Goal: Communication & Community: Participate in discussion

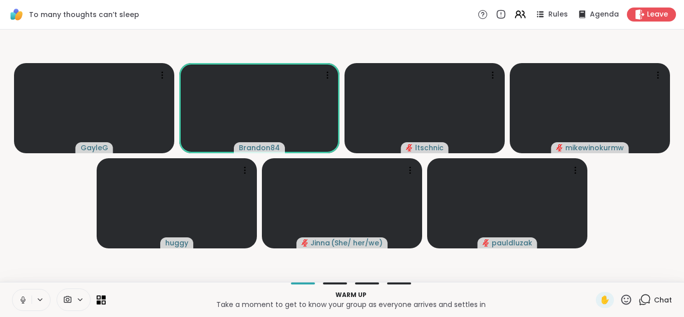
click at [23, 299] on icon at bounding box center [23, 299] width 9 height 9
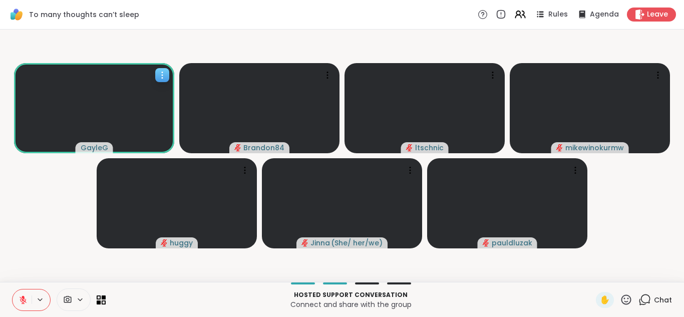
click at [162, 75] on icon at bounding box center [162, 75] width 1 height 1
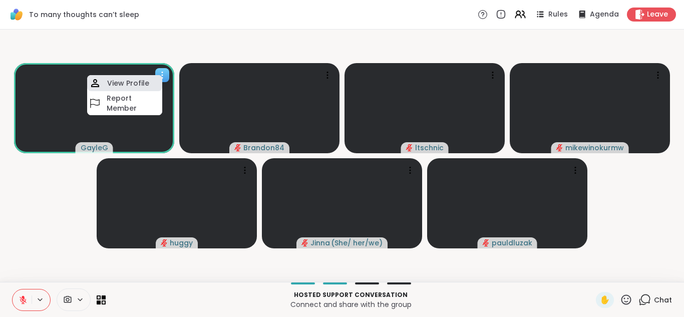
click at [134, 87] on h4 "View Profile" at bounding box center [128, 83] width 42 height 10
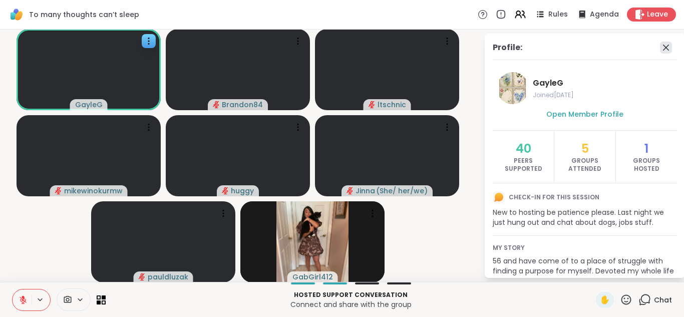
click at [660, 49] on icon at bounding box center [666, 48] width 12 height 12
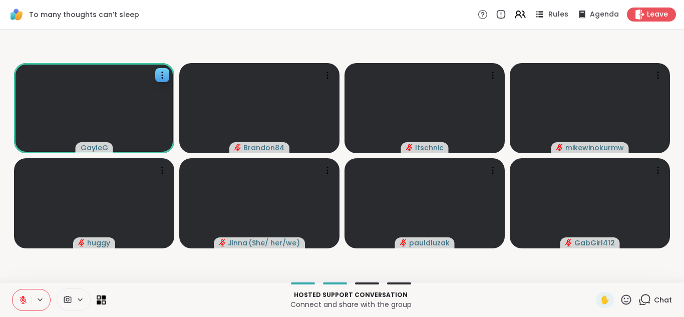
click at [538, 13] on icon at bounding box center [539, 14] width 13 height 13
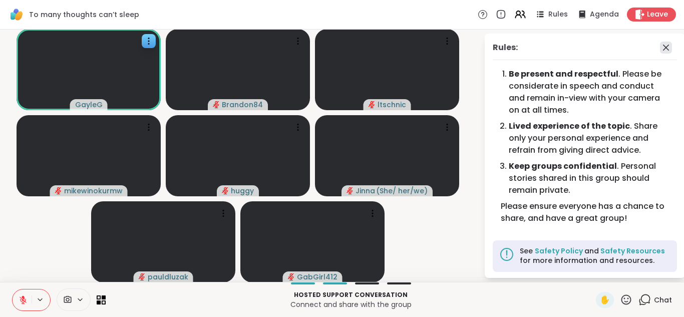
click at [660, 47] on icon at bounding box center [666, 48] width 12 height 12
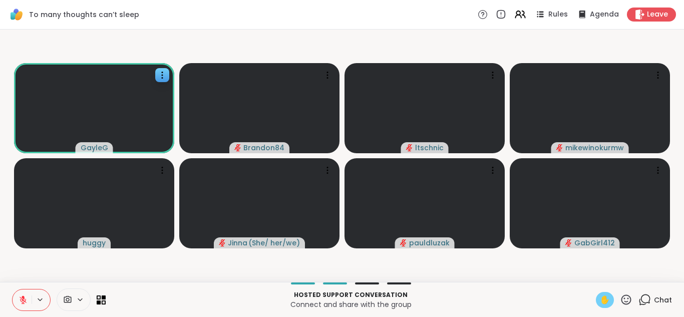
click at [600, 300] on span "✋" at bounding box center [605, 300] width 10 height 12
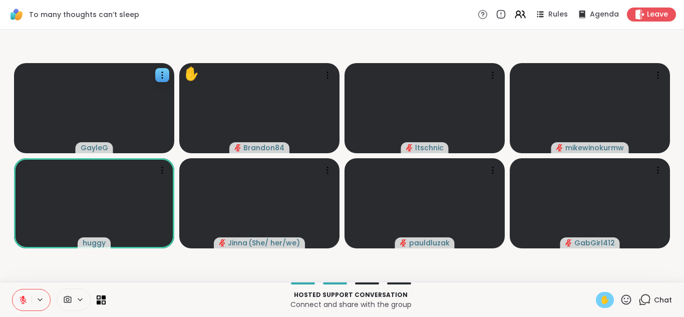
click at [600, 300] on span "✋" at bounding box center [605, 300] width 10 height 12
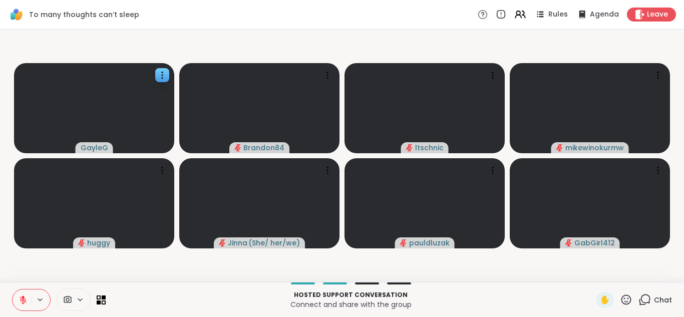
click at [19, 300] on icon at bounding box center [23, 299] width 9 height 9
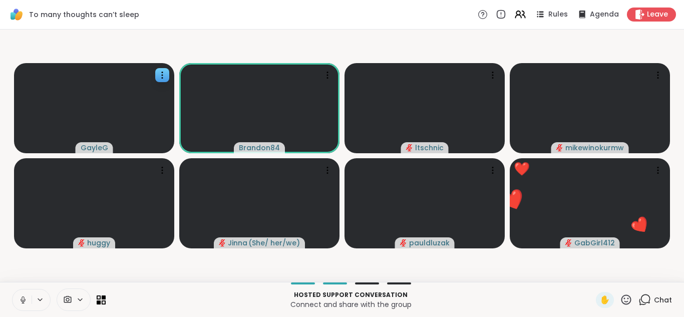
click at [13, 289] on button at bounding box center [22, 299] width 19 height 21
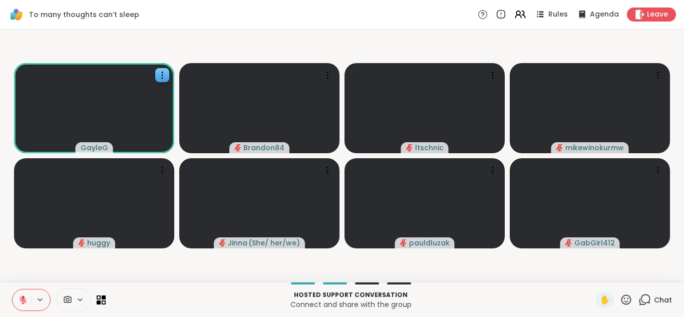
click at [13, 289] on button at bounding box center [22, 299] width 19 height 21
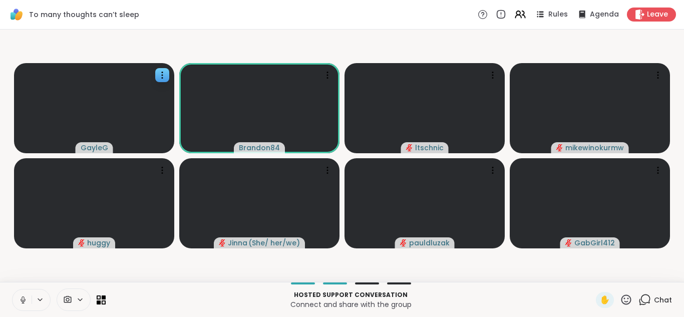
click at [13, 289] on button at bounding box center [22, 299] width 19 height 21
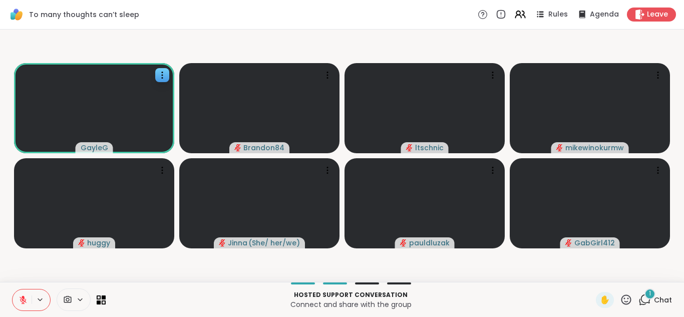
click at [19, 300] on icon at bounding box center [23, 299] width 9 height 9
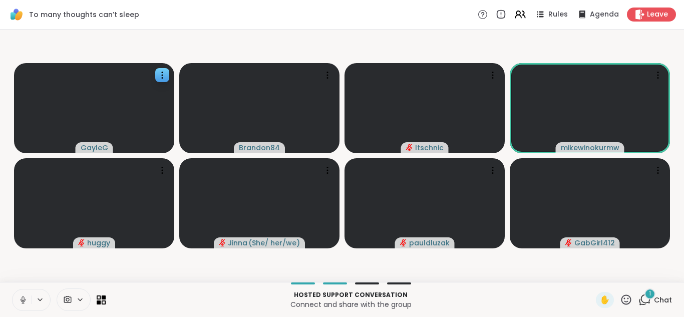
click at [19, 298] on icon at bounding box center [23, 299] width 9 height 9
click at [644, 295] on div "1" at bounding box center [649, 293] width 11 height 11
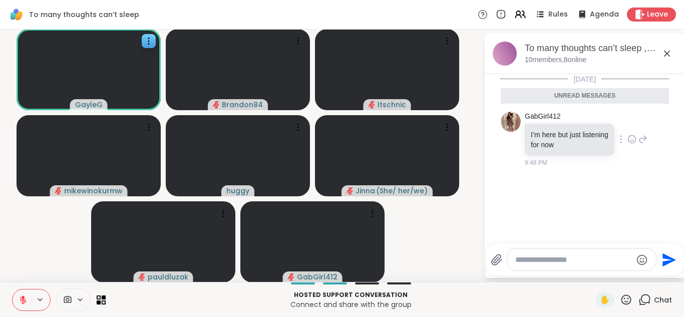
click at [627, 138] on icon at bounding box center [631, 139] width 9 height 10
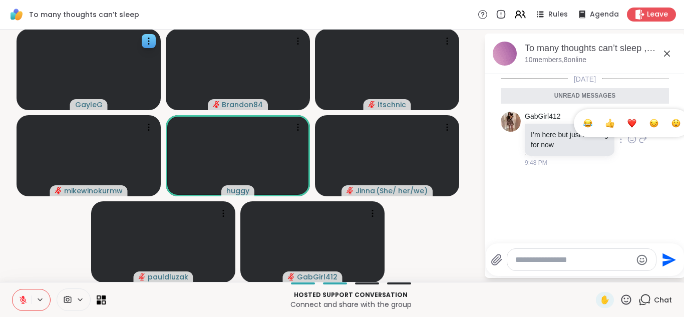
click at [627, 123] on div "Select Reaction: Heart" at bounding box center [631, 123] width 9 height 9
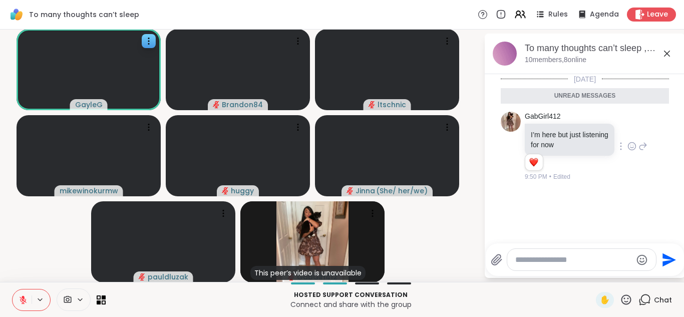
click at [20, 292] on button at bounding box center [22, 299] width 19 height 21
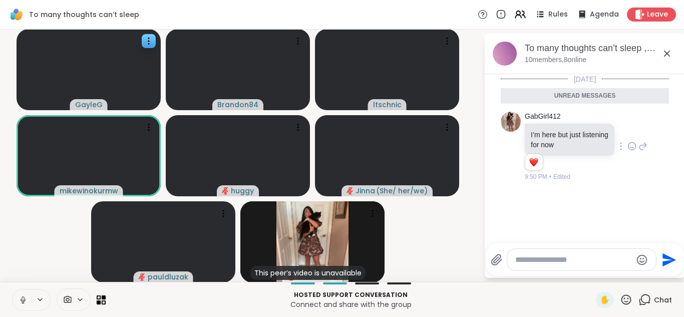
click at [20, 298] on icon at bounding box center [23, 299] width 9 height 9
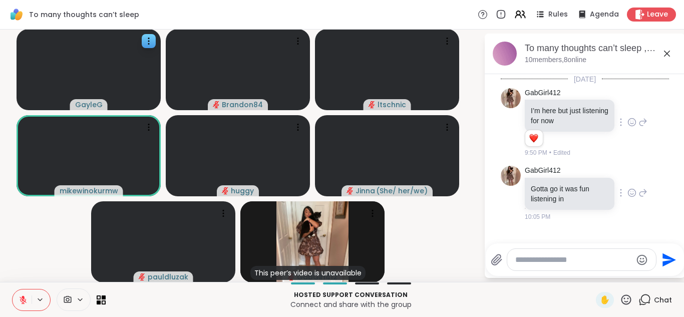
click at [638, 194] on icon at bounding box center [642, 193] width 9 height 12
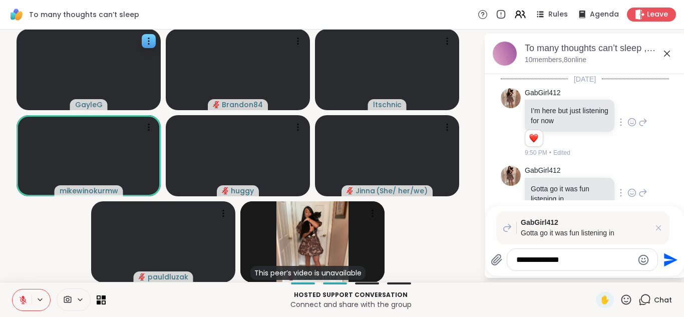
type textarea "**********"
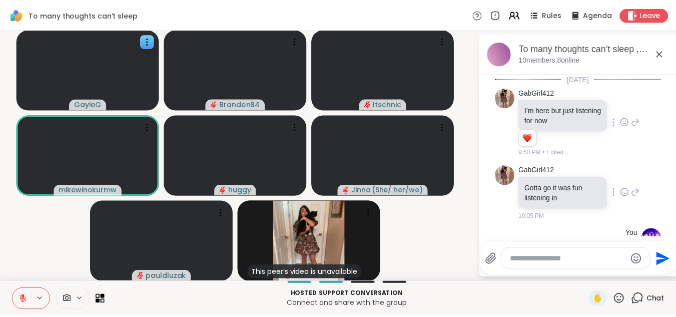
scroll to position [87, 0]
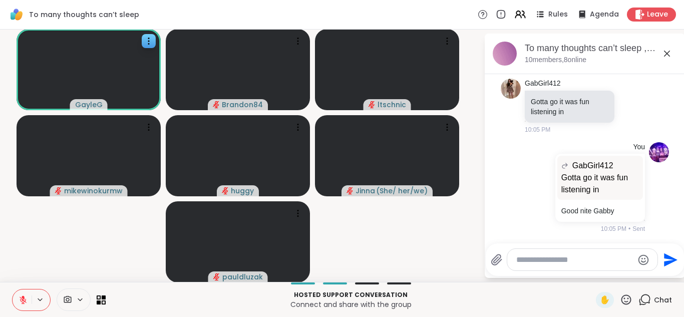
click at [18, 301] on button at bounding box center [22, 299] width 19 height 21
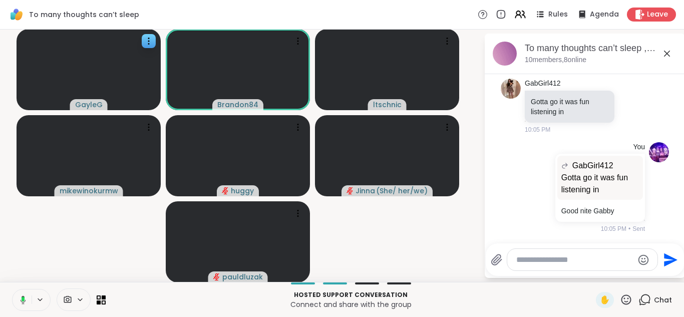
click at [26, 300] on icon at bounding box center [24, 299] width 6 height 9
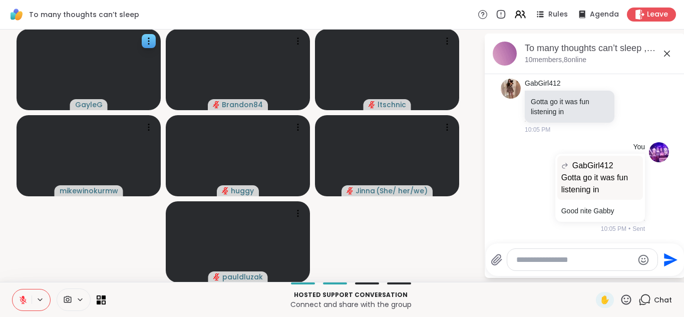
click at [13, 289] on button at bounding box center [22, 299] width 19 height 21
click at [26, 300] on icon at bounding box center [23, 299] width 7 height 7
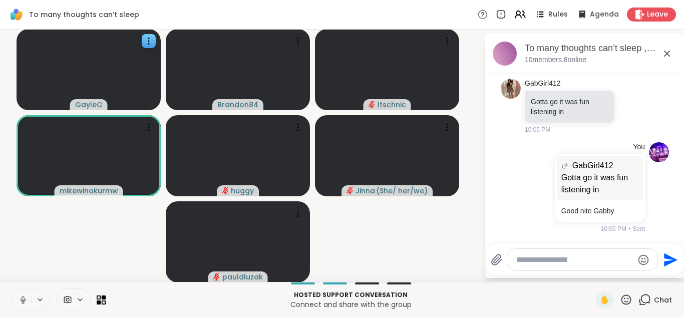
click at [13, 289] on button at bounding box center [22, 299] width 19 height 21
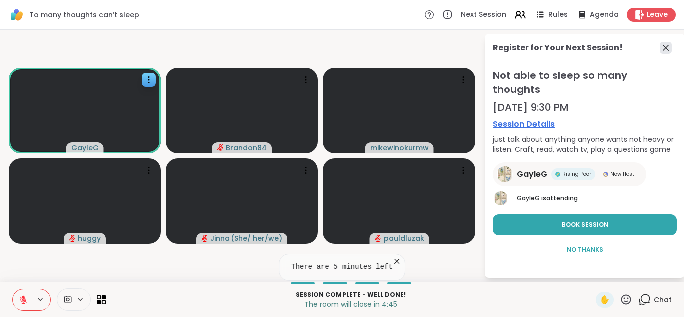
click at [666, 45] on icon at bounding box center [666, 48] width 12 height 12
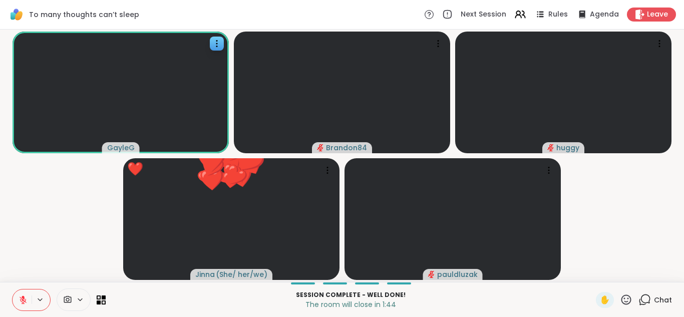
click at [22, 299] on icon at bounding box center [23, 299] width 7 height 7
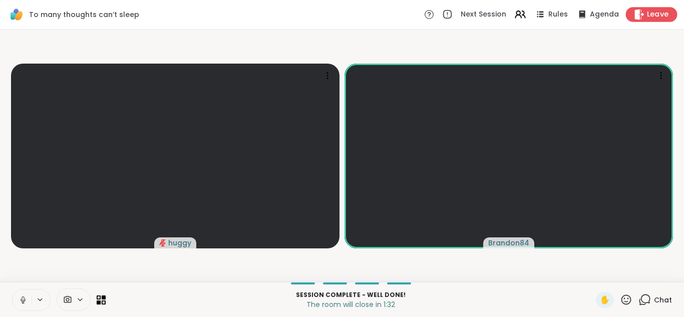
click at [650, 14] on span "Leave" at bounding box center [658, 15] width 22 height 11
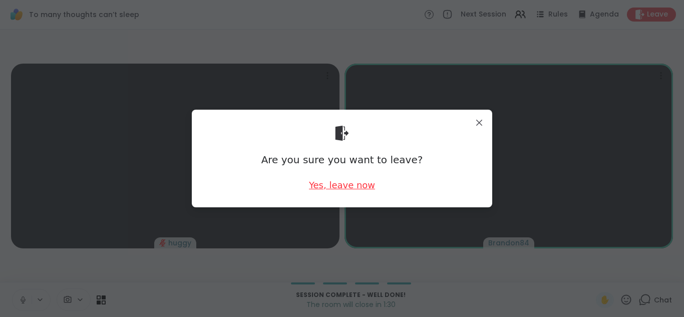
click at [322, 183] on div "Yes, leave now" at bounding box center [342, 185] width 66 height 13
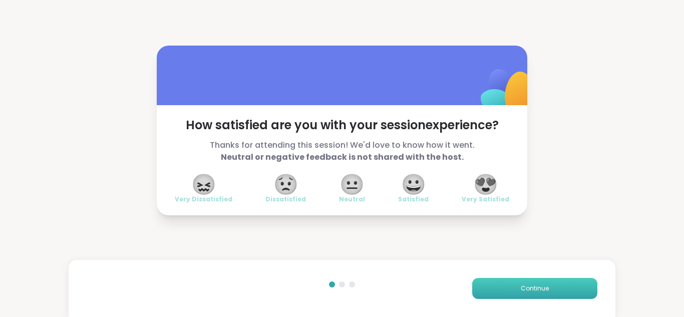
click at [529, 285] on span "Continue" at bounding box center [535, 288] width 28 height 9
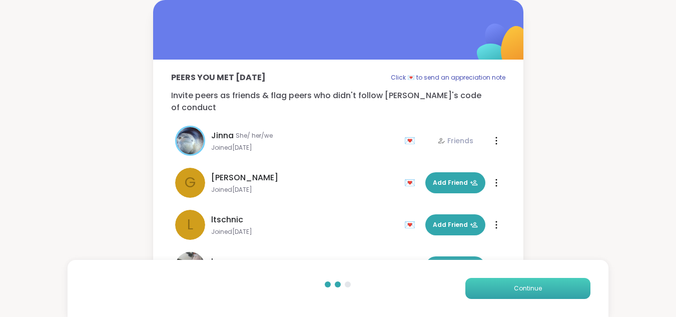
click at [538, 278] on button "Continue" at bounding box center [528, 288] width 125 height 21
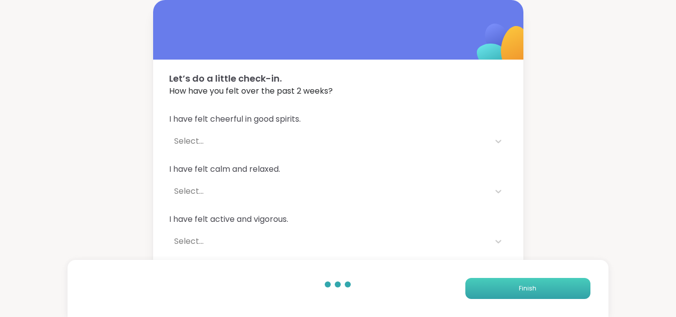
click at [541, 295] on button "Finish" at bounding box center [528, 288] width 125 height 21
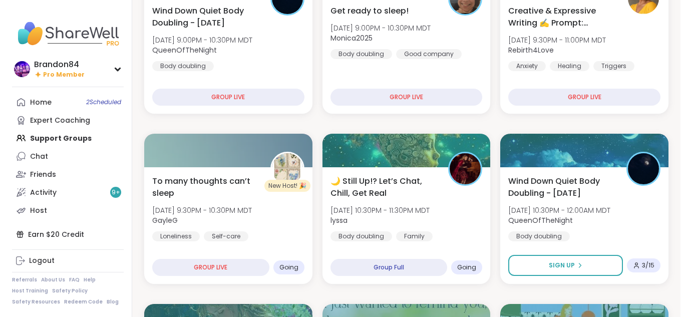
scroll to position [323, 0]
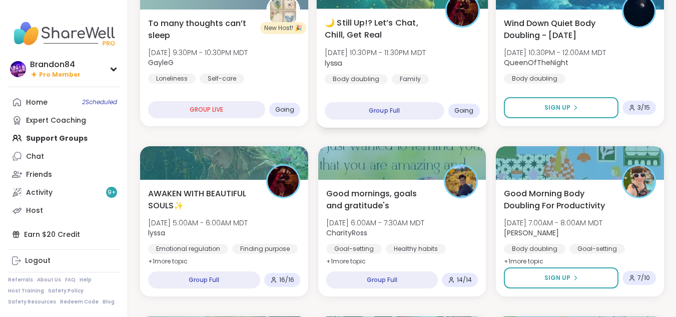
click at [394, 60] on span "lyssa" at bounding box center [375, 63] width 101 height 10
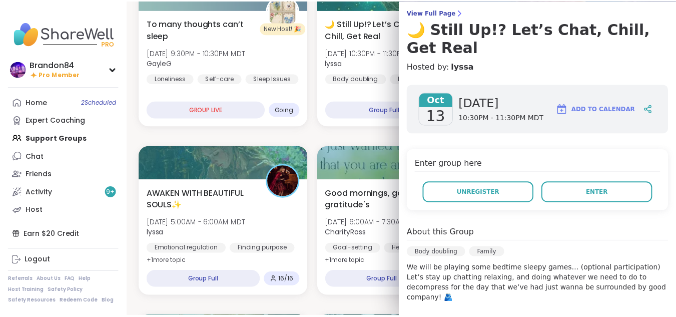
scroll to position [246, 0]
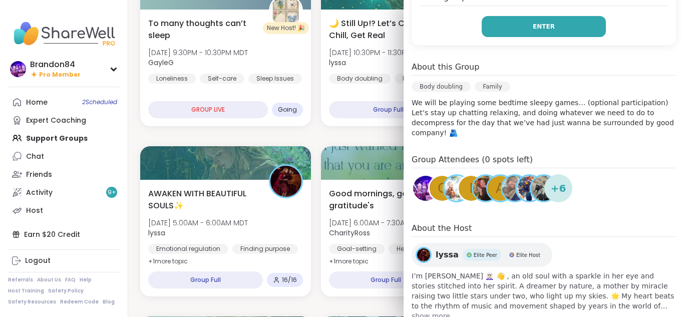
click at [554, 16] on button "Enter" at bounding box center [544, 26] width 124 height 21
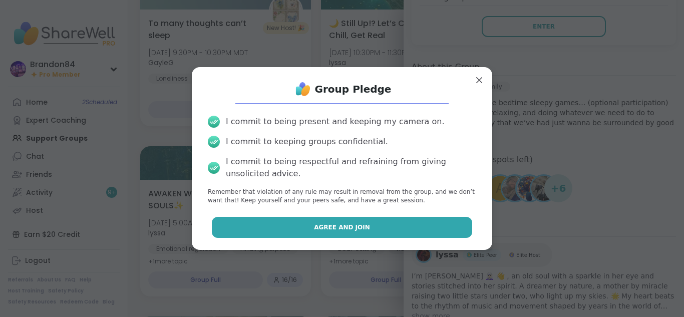
click at [263, 229] on button "Agree and Join" at bounding box center [342, 227] width 261 height 21
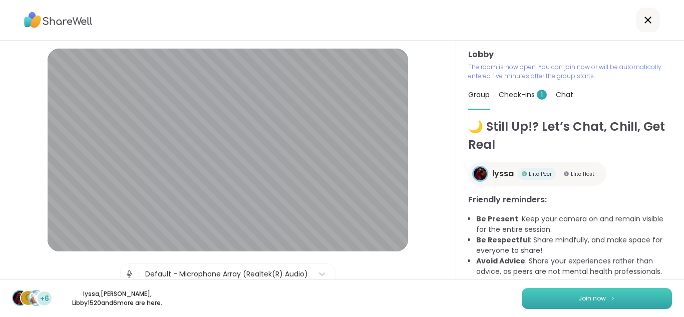
click at [580, 301] on span "Join now" at bounding box center [592, 298] width 28 height 9
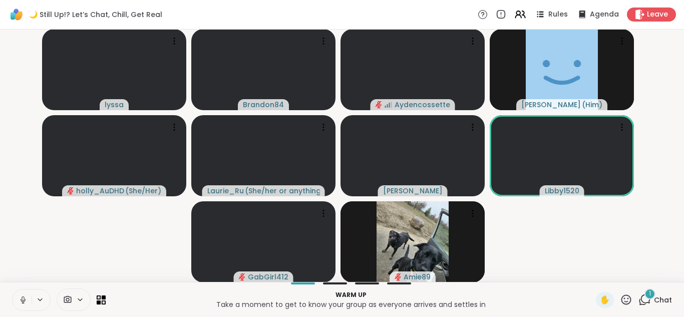
click at [24, 295] on icon at bounding box center [23, 299] width 9 height 9
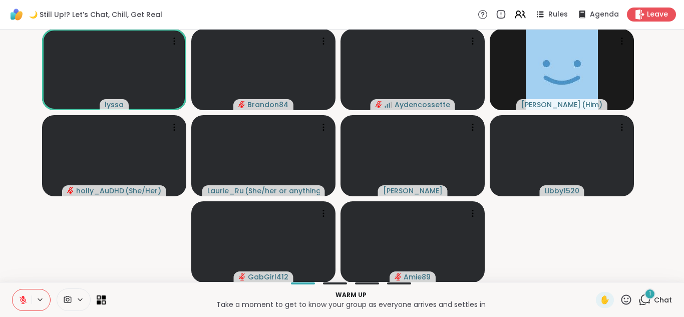
click at [24, 295] on icon at bounding box center [23, 299] width 9 height 9
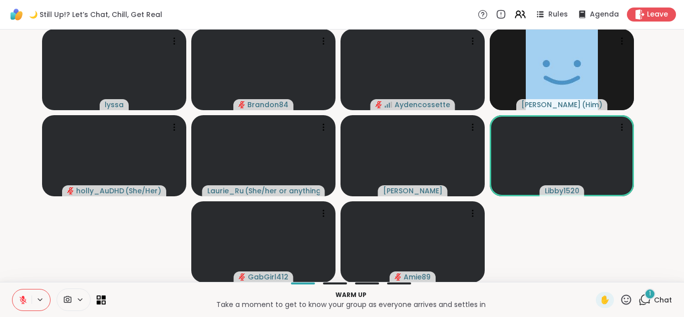
click at [644, 295] on div "1" at bounding box center [649, 293] width 11 height 11
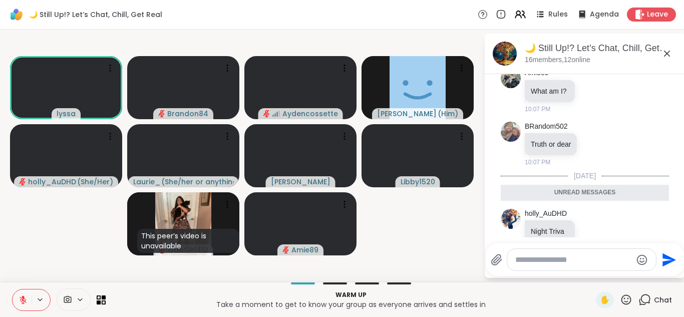
scroll to position [138, 0]
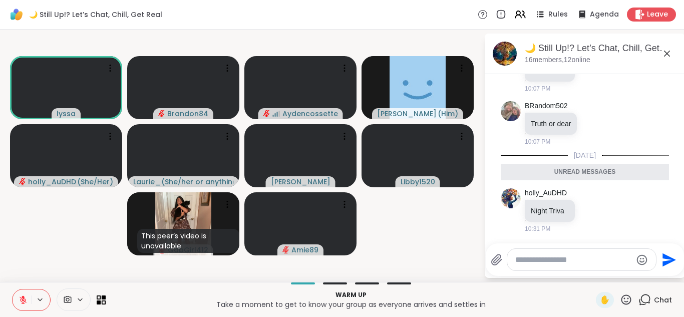
click at [538, 260] on textarea "Type your message" at bounding box center [573, 260] width 117 height 10
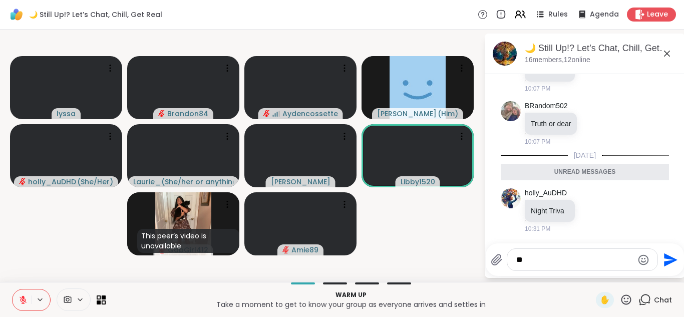
type textarea "*"
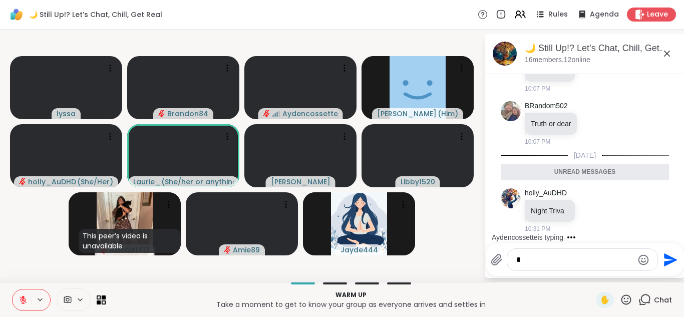
type textarea "**"
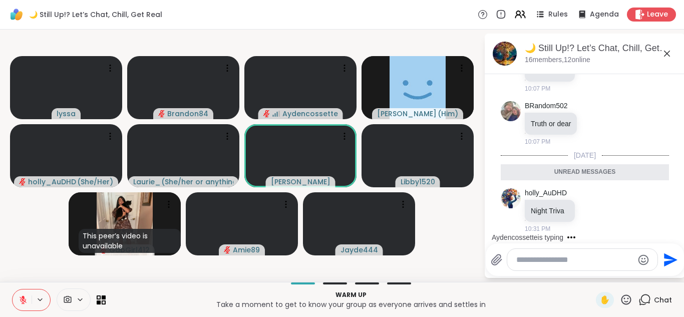
scroll to position [168, 0]
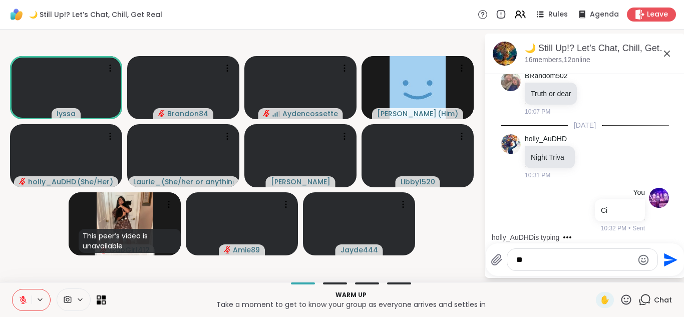
type textarea "*"
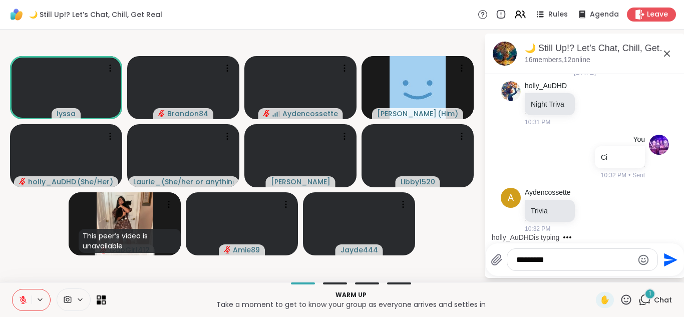
scroll to position [285, 0]
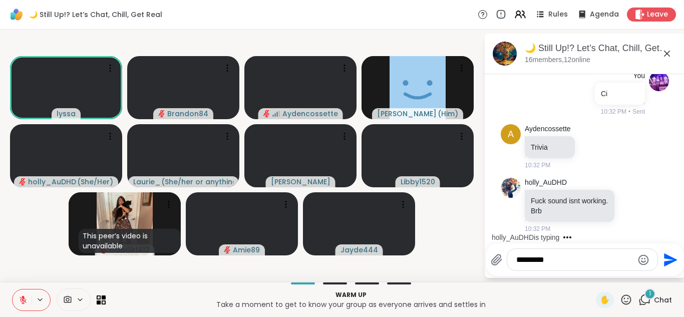
type textarea "**********"
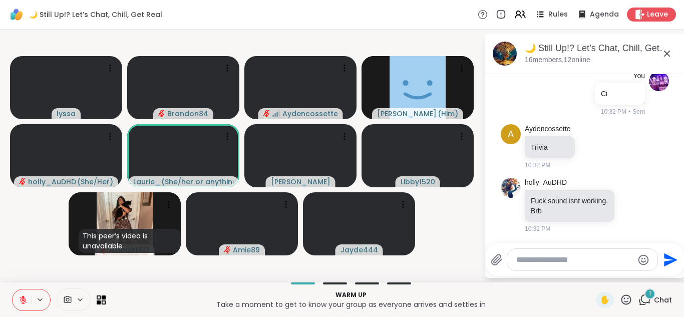
scroll to position [338, 0]
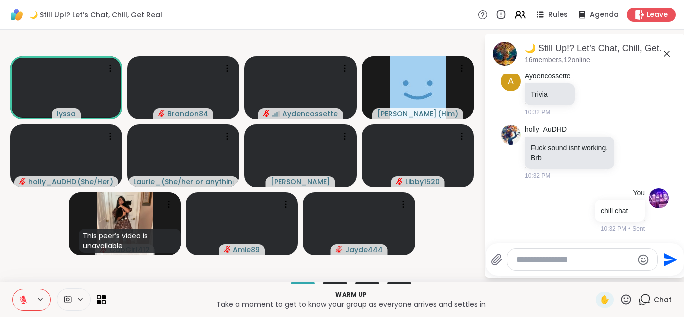
click at [26, 300] on icon at bounding box center [23, 299] width 7 height 7
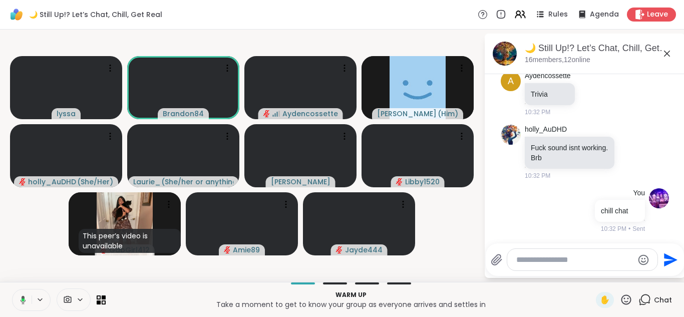
click at [26, 300] on icon at bounding box center [24, 299] width 6 height 9
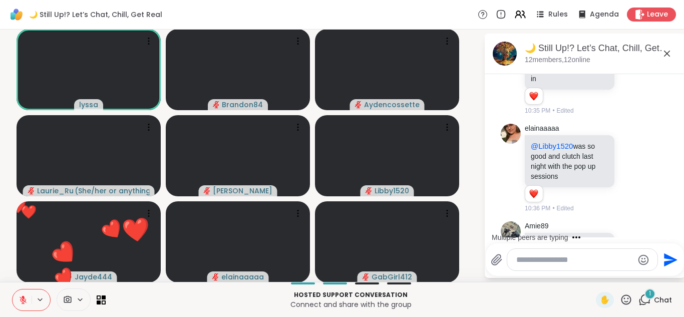
scroll to position [1017, 0]
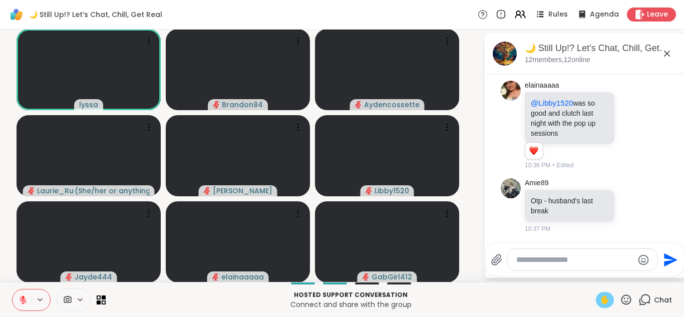
click at [600, 301] on span "✋" at bounding box center [605, 300] width 10 height 12
click at [600, 299] on span "✋" at bounding box center [605, 300] width 10 height 12
click at [21, 296] on icon at bounding box center [23, 299] width 9 height 9
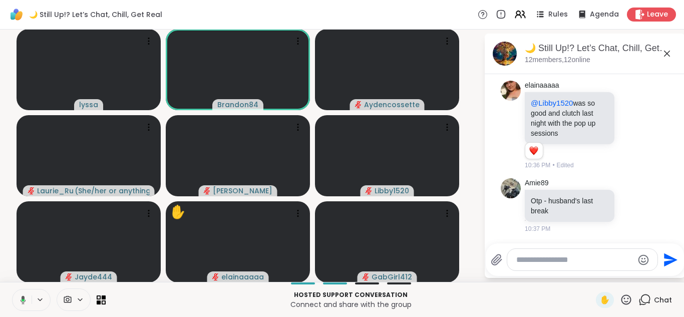
click at [21, 296] on icon at bounding box center [21, 299] width 9 height 9
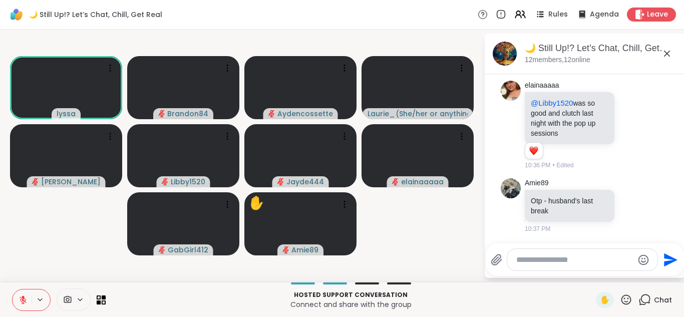
click at [21, 296] on icon at bounding box center [23, 299] width 9 height 9
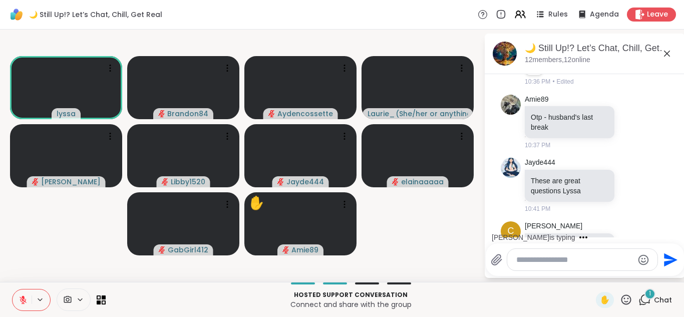
scroll to position [1144, 0]
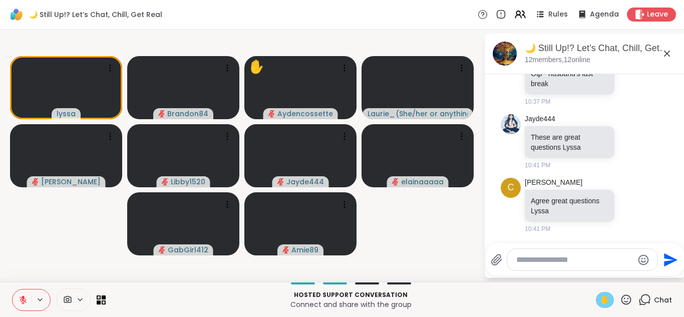
click at [600, 298] on span "✋" at bounding box center [605, 300] width 10 height 12
click at [19, 299] on icon at bounding box center [23, 299] width 9 height 9
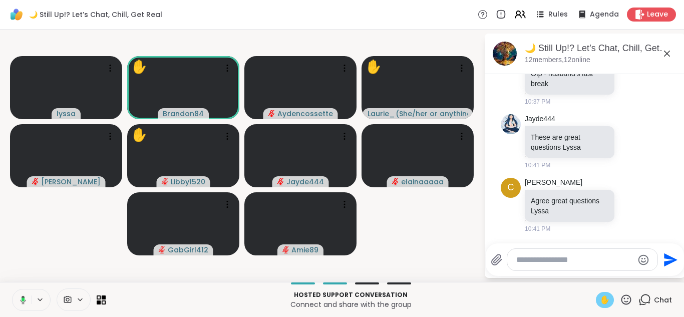
click at [19, 299] on icon at bounding box center [21, 299] width 9 height 9
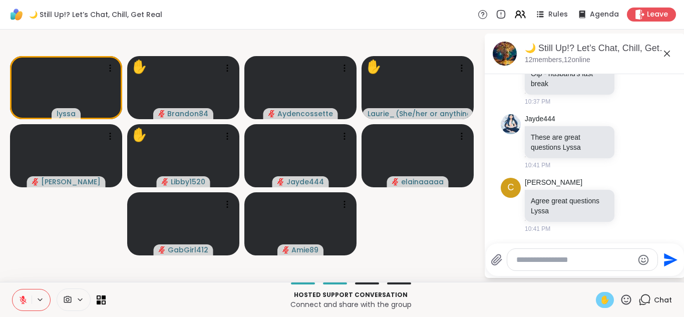
click at [23, 294] on button at bounding box center [22, 299] width 19 height 21
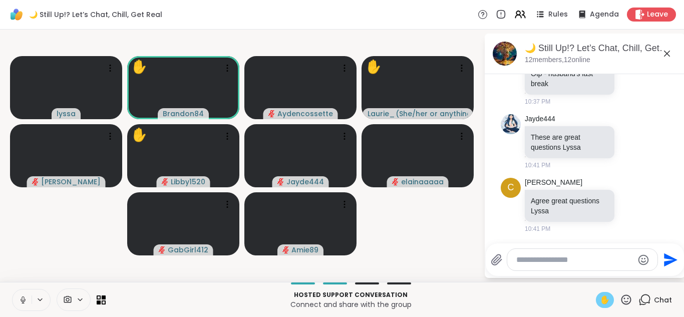
click at [23, 294] on button at bounding box center [22, 299] width 19 height 21
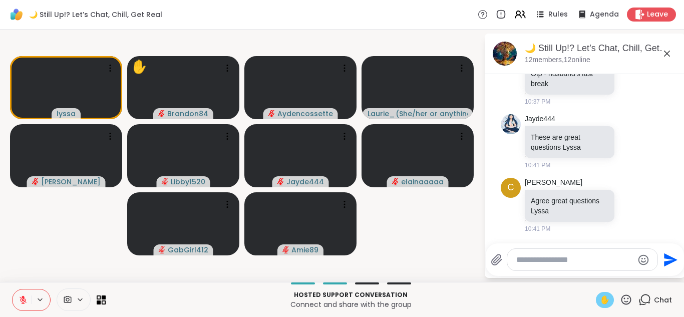
click at [600, 303] on span "✋" at bounding box center [605, 300] width 10 height 12
click at [19, 298] on icon at bounding box center [23, 299] width 9 height 9
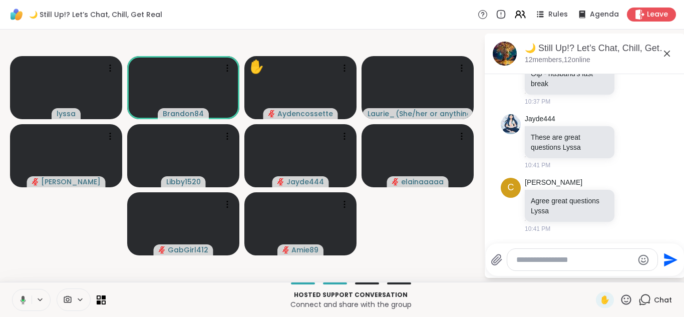
click at [19, 298] on icon at bounding box center [21, 299] width 9 height 9
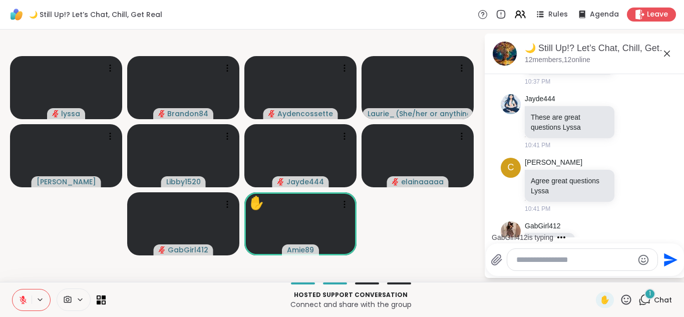
scroll to position [1198, 0]
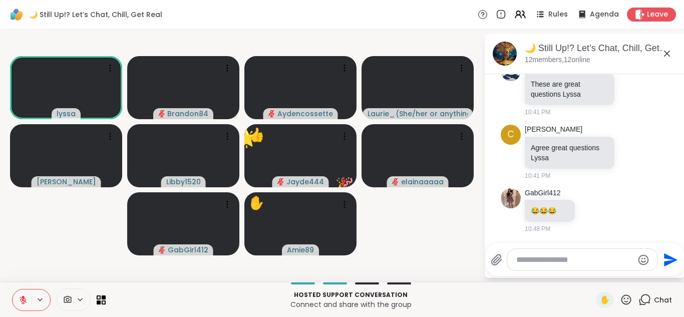
click at [19, 298] on icon at bounding box center [23, 299] width 9 height 9
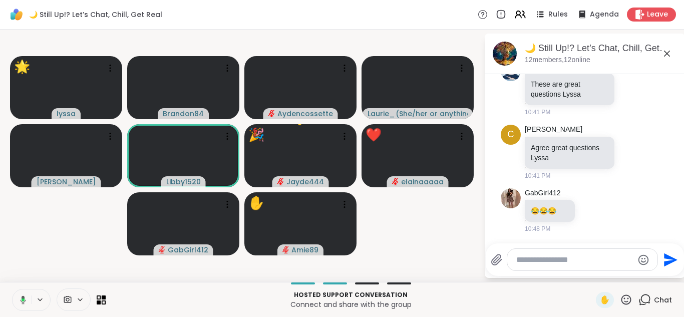
click at [11, 289] on button at bounding box center [21, 299] width 21 height 21
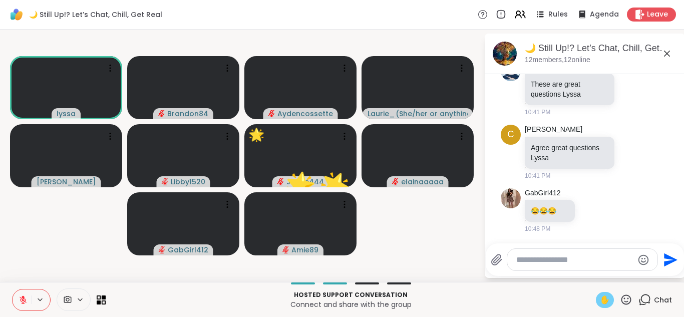
click at [596, 302] on div "✋" at bounding box center [605, 300] width 18 height 16
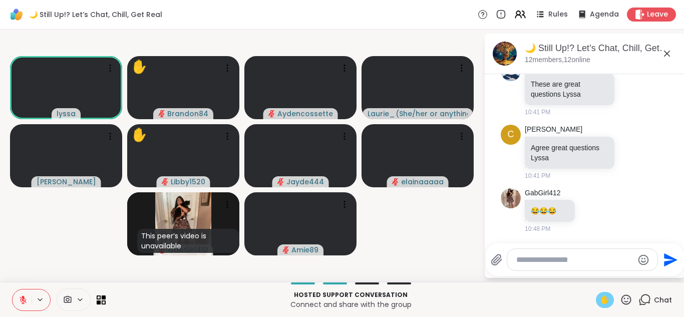
click at [19, 297] on icon at bounding box center [23, 299] width 9 height 9
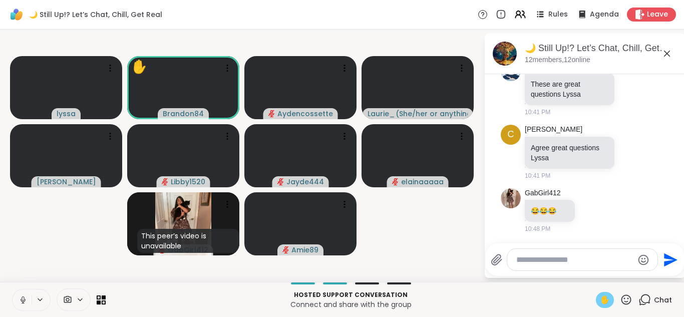
click at [600, 297] on span "✋" at bounding box center [605, 300] width 10 height 12
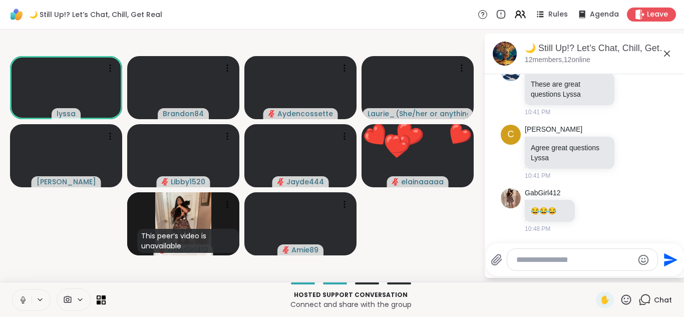
click at [18, 298] on button at bounding box center [22, 299] width 19 height 21
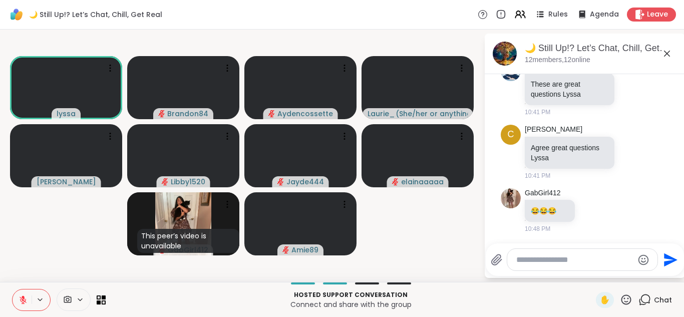
click at [22, 297] on icon at bounding box center [23, 297] width 3 height 4
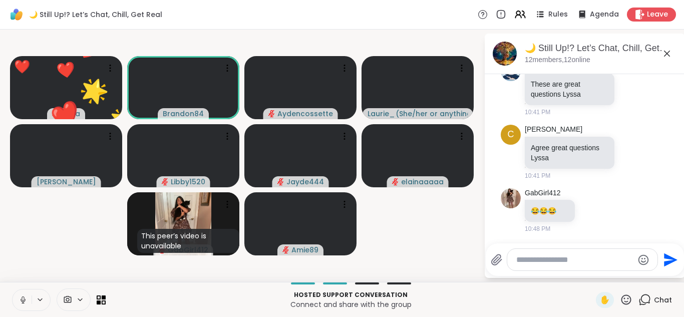
click at [13, 289] on button at bounding box center [22, 299] width 19 height 21
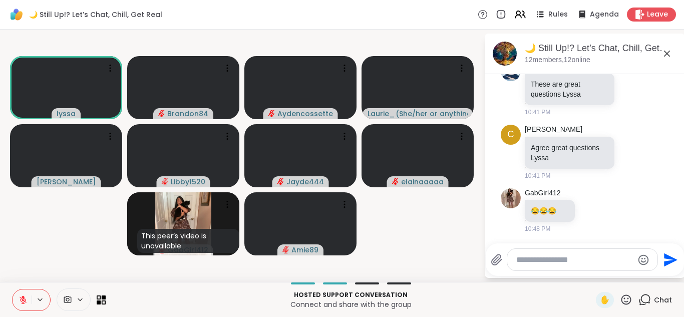
click at [13, 289] on button at bounding box center [22, 299] width 19 height 21
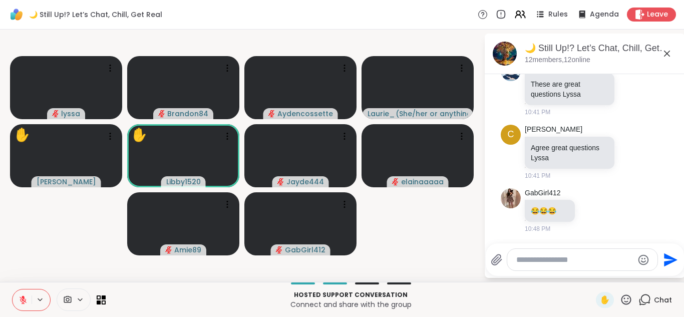
click at [620, 297] on icon at bounding box center [626, 299] width 13 height 13
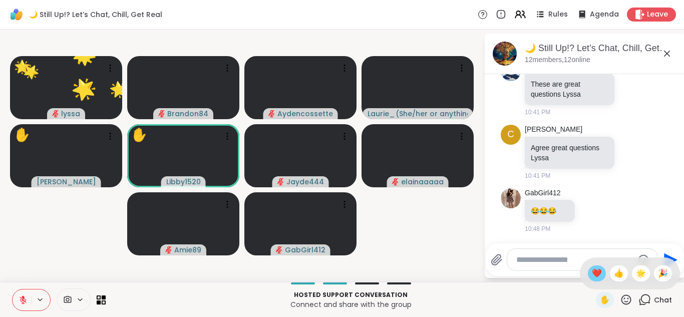
click at [592, 271] on span "❤️" at bounding box center [597, 273] width 10 height 12
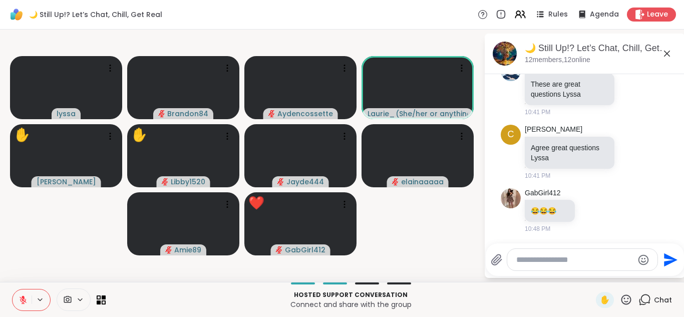
click at [19, 295] on icon at bounding box center [23, 299] width 9 height 9
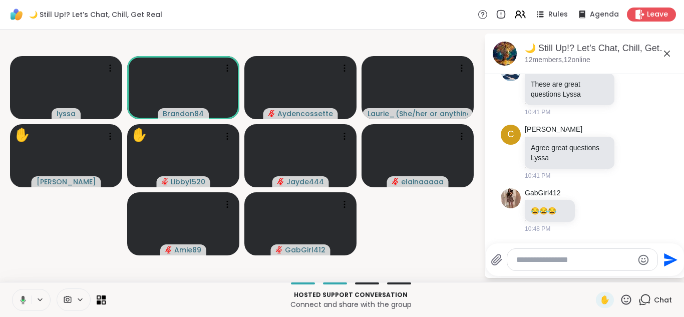
click at [19, 295] on icon at bounding box center [21, 299] width 9 height 9
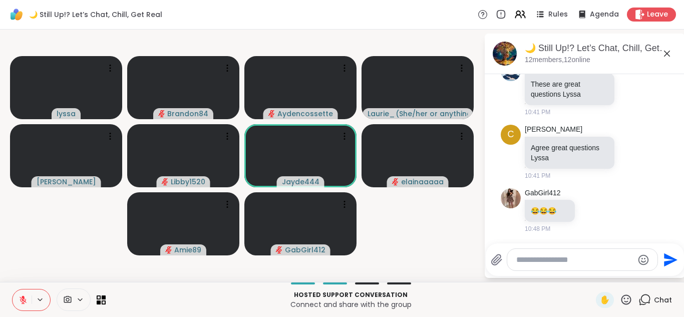
click at [623, 301] on icon at bounding box center [626, 299] width 13 height 13
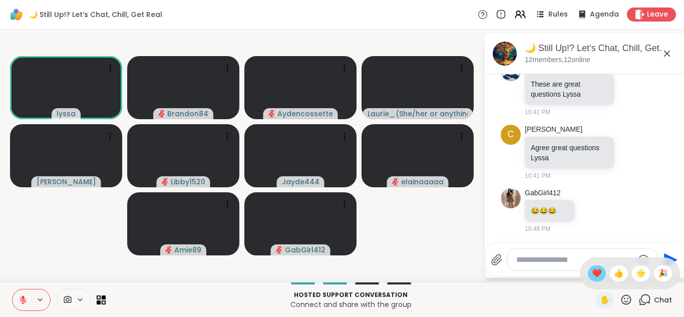
click at [592, 275] on span "❤️" at bounding box center [597, 273] width 10 height 12
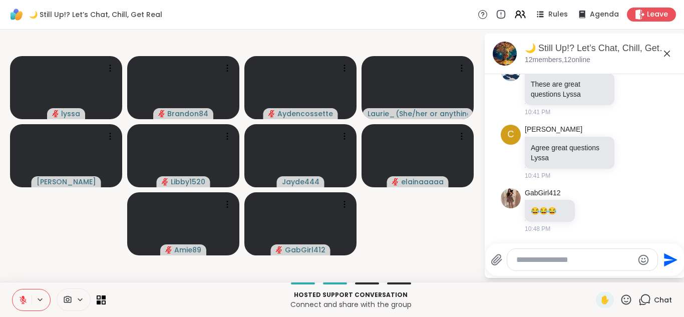
click at [21, 295] on icon at bounding box center [23, 299] width 9 height 9
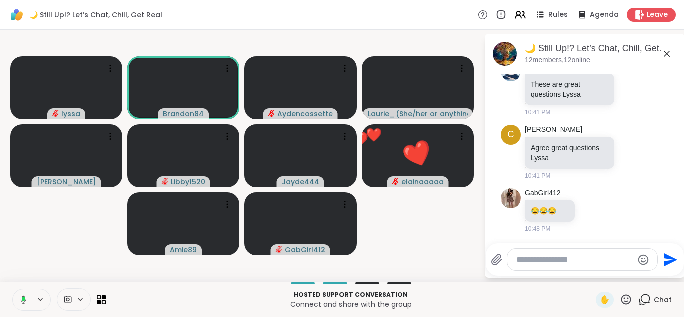
click at [11, 289] on button at bounding box center [21, 299] width 21 height 21
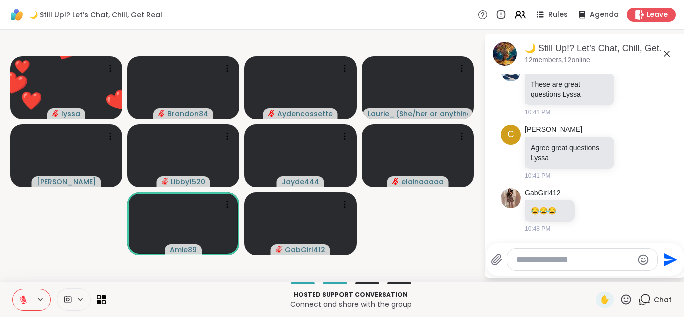
click at [13, 289] on button at bounding box center [22, 299] width 19 height 21
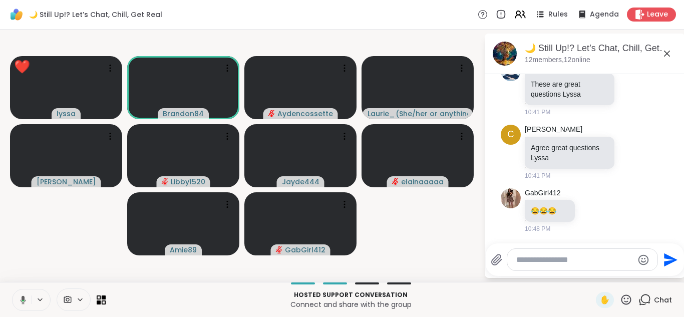
click at [11, 289] on button at bounding box center [21, 299] width 21 height 21
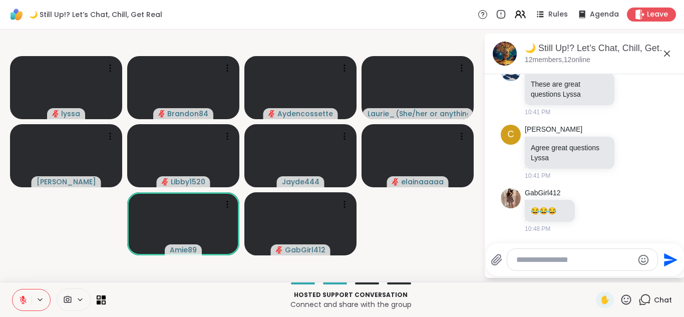
click at [13, 289] on button at bounding box center [22, 299] width 19 height 21
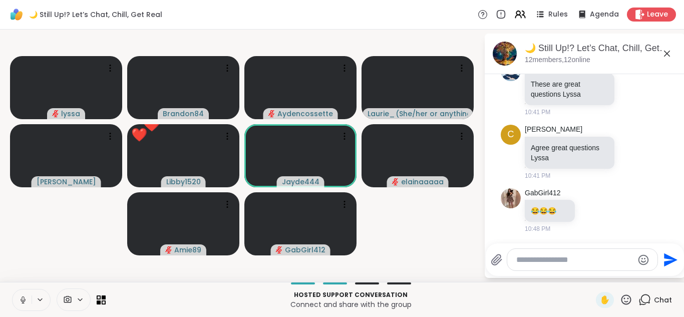
click at [13, 289] on button at bounding box center [22, 299] width 19 height 21
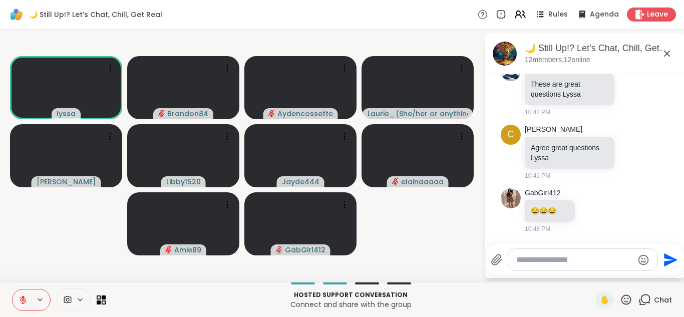
click at [21, 295] on icon at bounding box center [23, 299] width 9 height 9
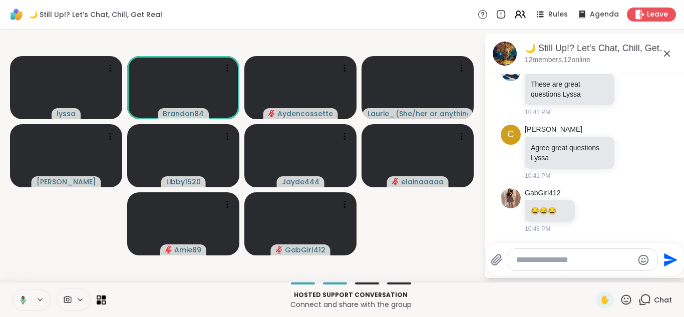
click at [11, 289] on button at bounding box center [21, 299] width 21 height 21
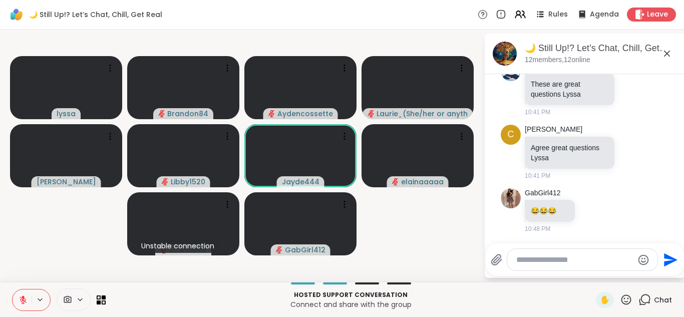
click at [13, 289] on button at bounding box center [22, 299] width 19 height 21
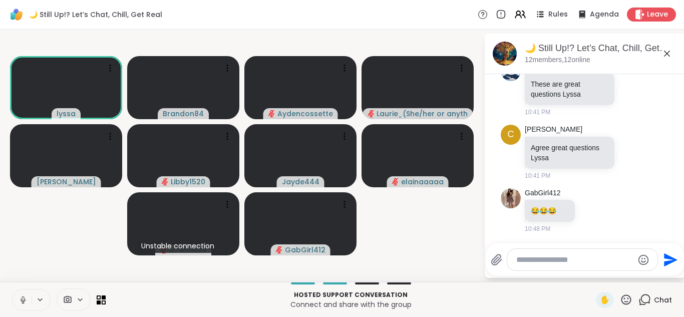
click at [13, 289] on button at bounding box center [22, 299] width 19 height 21
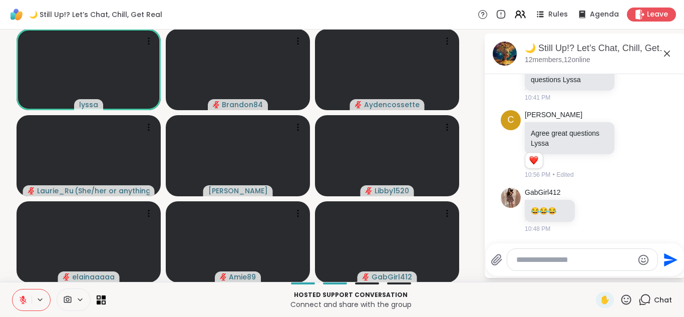
click at [13, 289] on button at bounding box center [22, 299] width 19 height 21
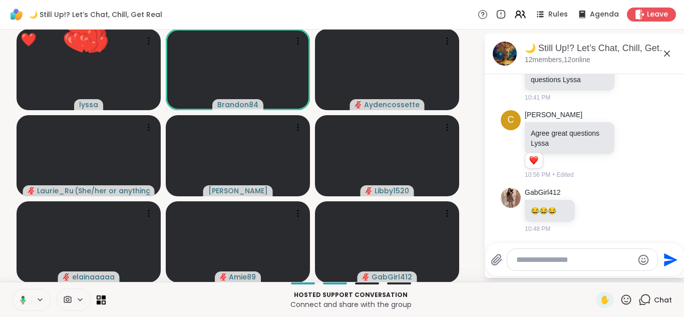
click at [11, 289] on button at bounding box center [21, 299] width 21 height 21
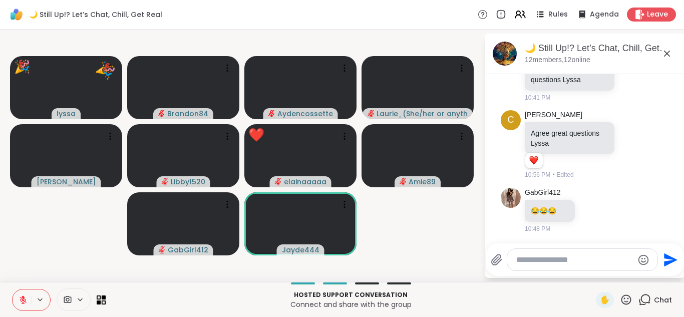
click at [21, 295] on icon at bounding box center [23, 299] width 9 height 9
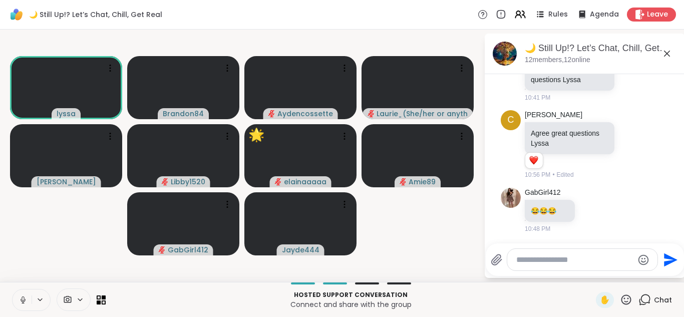
click at [21, 295] on icon at bounding box center [23, 299] width 9 height 9
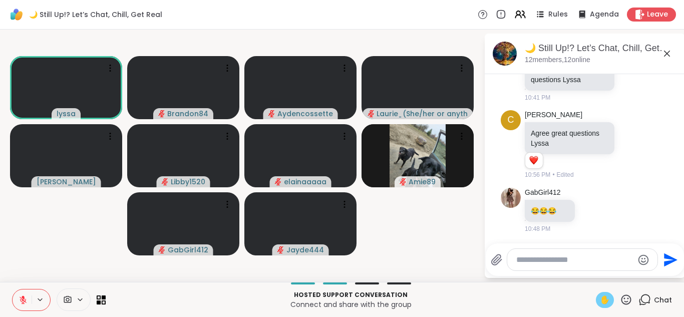
click at [600, 301] on span "✋" at bounding box center [605, 300] width 10 height 12
click at [19, 304] on icon at bounding box center [23, 299] width 9 height 9
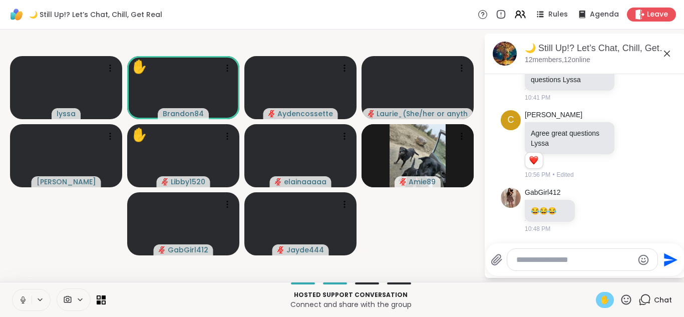
click at [600, 304] on span "✋" at bounding box center [605, 300] width 10 height 12
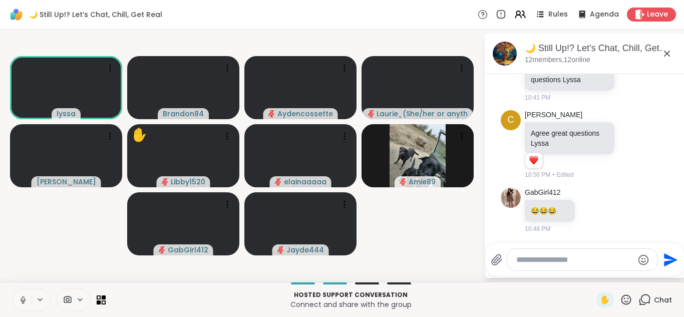
click at [19, 298] on icon at bounding box center [23, 299] width 9 height 9
click at [13, 289] on button at bounding box center [22, 299] width 19 height 21
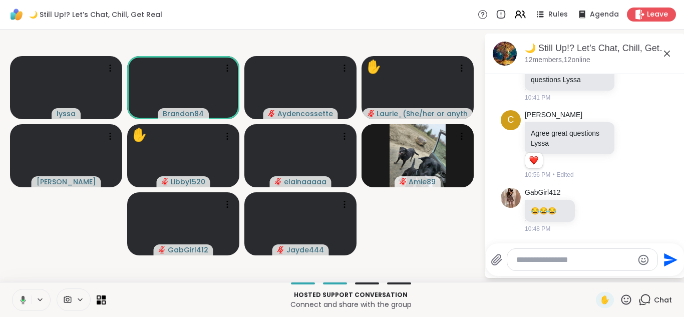
click at [11, 289] on button at bounding box center [21, 299] width 21 height 21
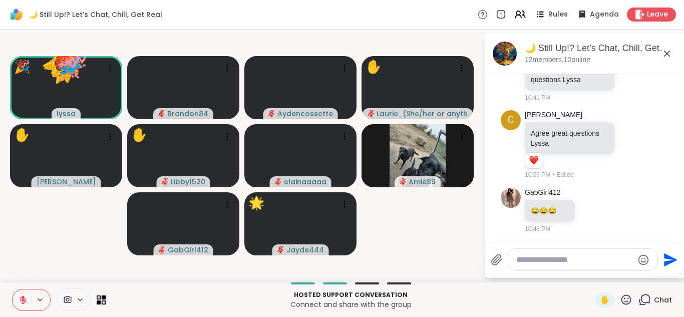
click at [13, 289] on button at bounding box center [22, 299] width 19 height 21
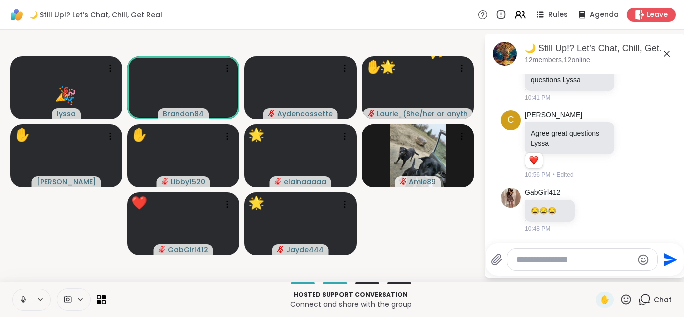
click at [13, 289] on button at bounding box center [22, 299] width 19 height 21
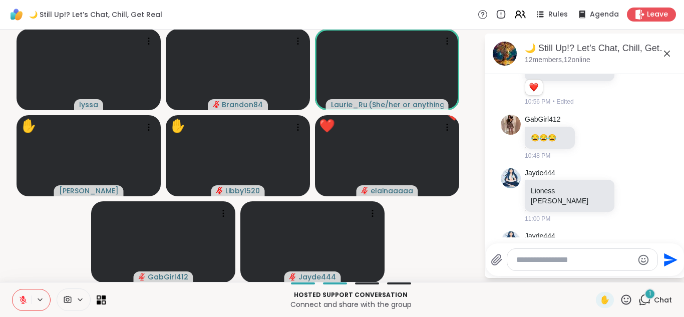
scroll to position [1329, 0]
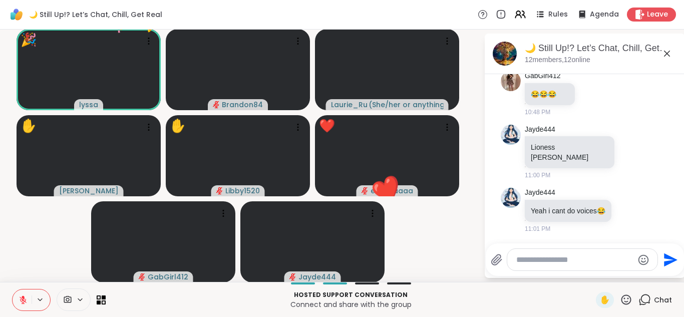
click at [621, 299] on icon at bounding box center [626, 299] width 10 height 10
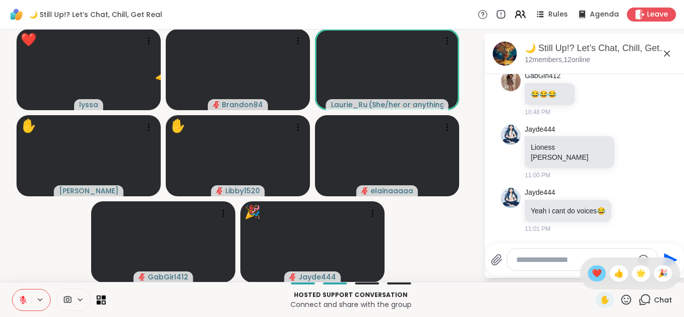
click at [592, 275] on span "❤️" at bounding box center [597, 273] width 10 height 12
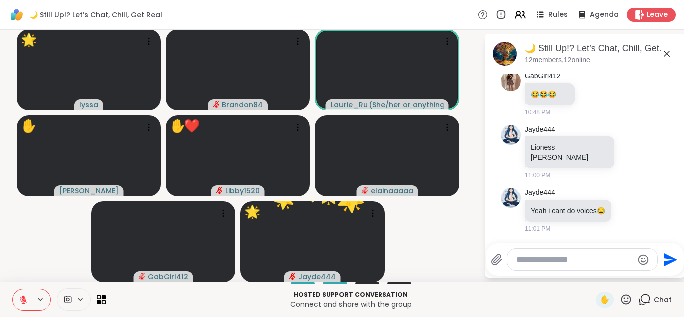
click at [622, 300] on icon at bounding box center [626, 299] width 13 height 13
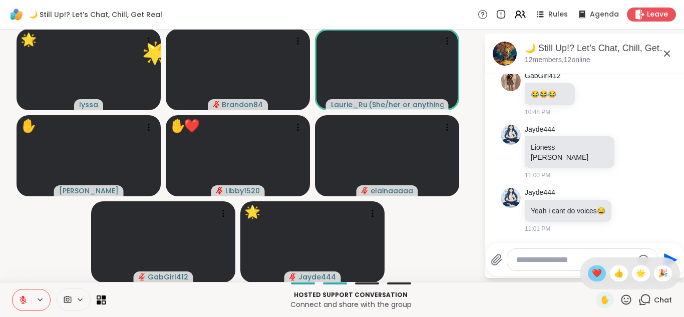
click at [588, 273] on div "❤️" at bounding box center [597, 273] width 18 height 16
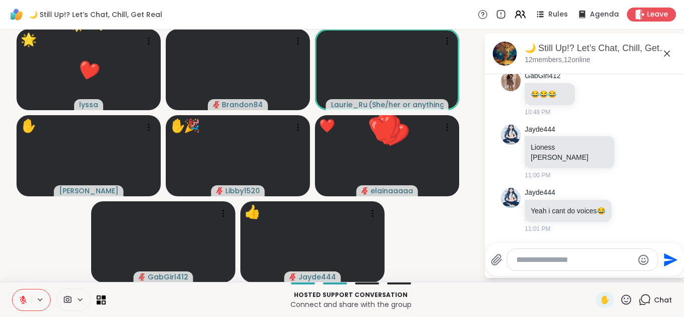
click at [620, 301] on icon at bounding box center [626, 299] width 13 height 13
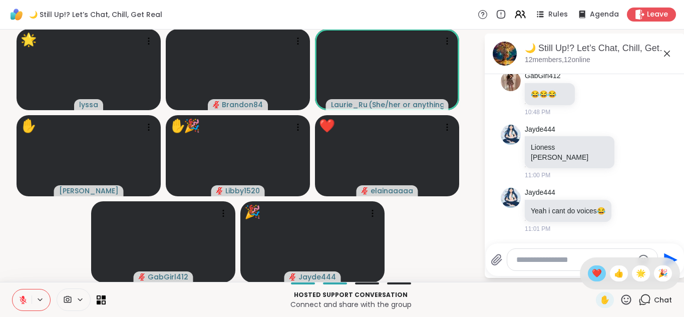
click at [592, 275] on span "❤️" at bounding box center [597, 273] width 10 height 12
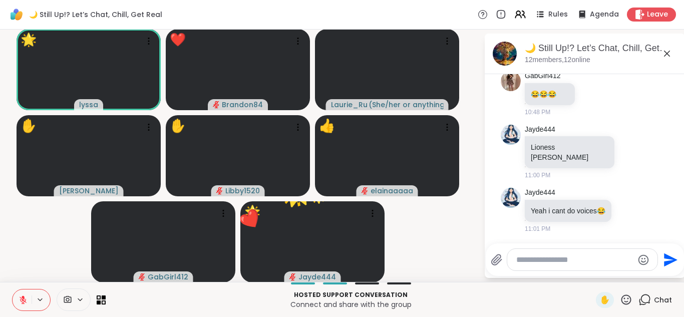
click at [619, 293] on div "✋" at bounding box center [614, 300] width 37 height 16
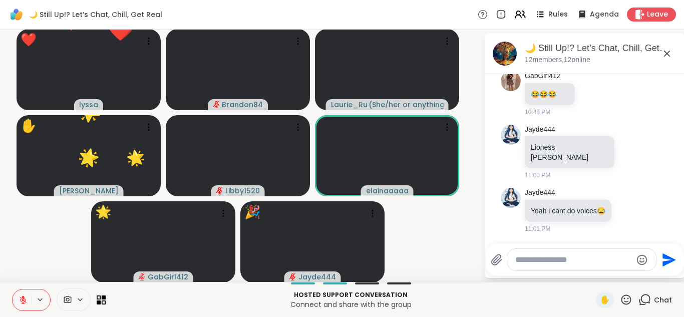
click at [620, 297] on icon at bounding box center [626, 299] width 13 height 13
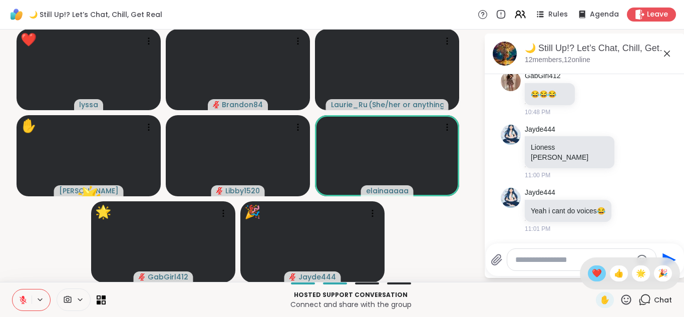
click at [592, 270] on span "❤️" at bounding box center [597, 273] width 10 height 12
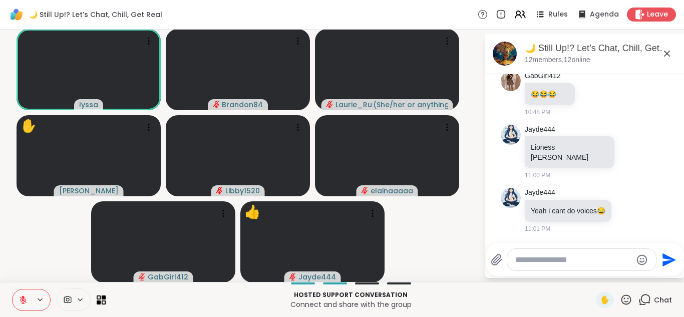
click at [25, 300] on icon at bounding box center [23, 299] width 9 height 9
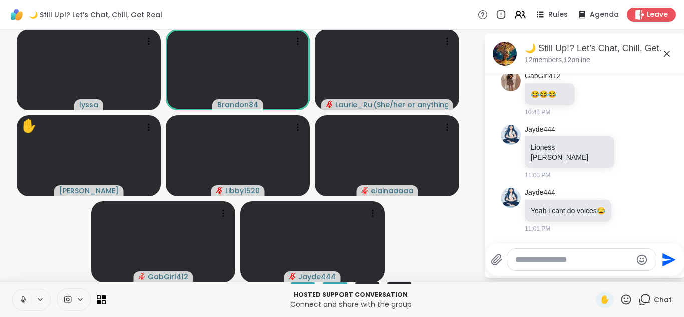
click at [25, 300] on icon at bounding box center [23, 299] width 9 height 9
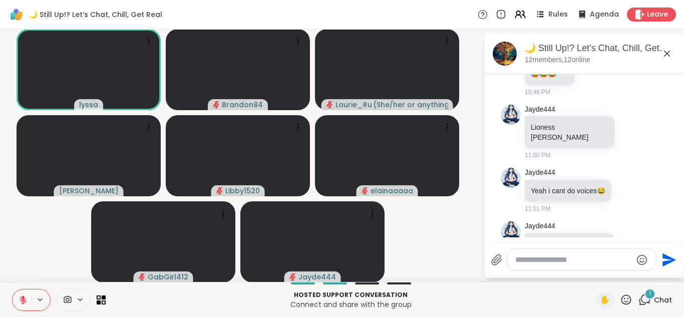
scroll to position [1392, 0]
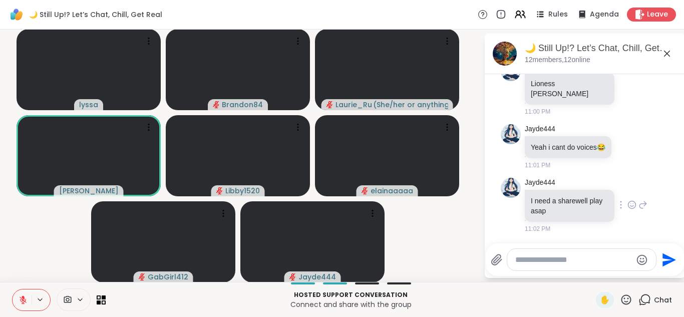
click at [627, 203] on icon at bounding box center [631, 205] width 9 height 10
click at [627, 192] on div "Select Reaction: Heart" at bounding box center [631, 188] width 9 height 9
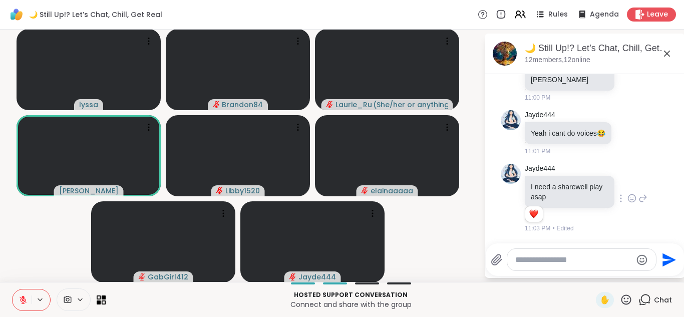
scroll to position [1406, 0]
click at [624, 128] on icon at bounding box center [628, 133] width 9 height 10
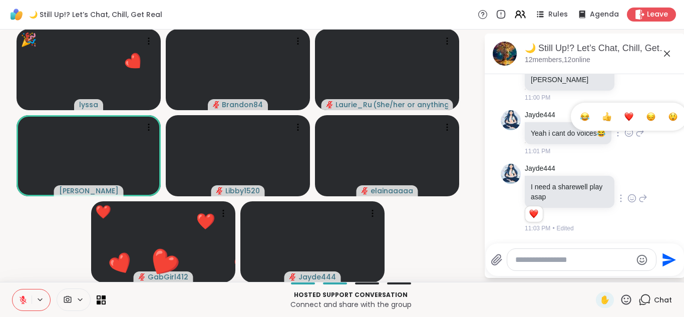
click at [624, 112] on div "Select Reaction: Heart" at bounding box center [628, 116] width 9 height 9
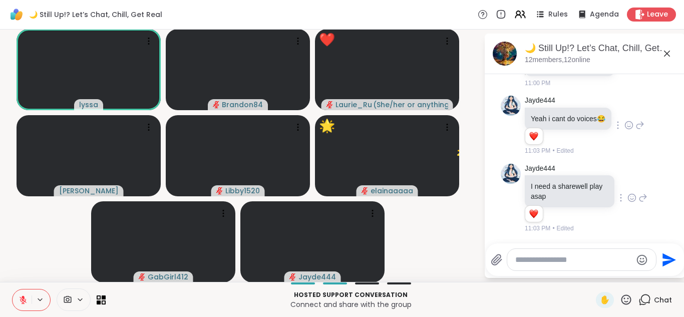
click at [620, 297] on icon at bounding box center [626, 299] width 13 height 13
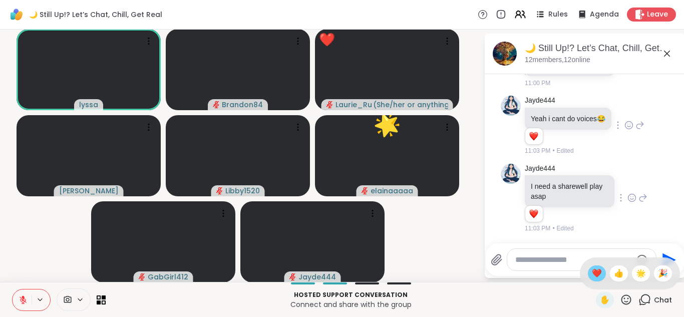
click at [592, 272] on span "❤️" at bounding box center [597, 273] width 10 height 12
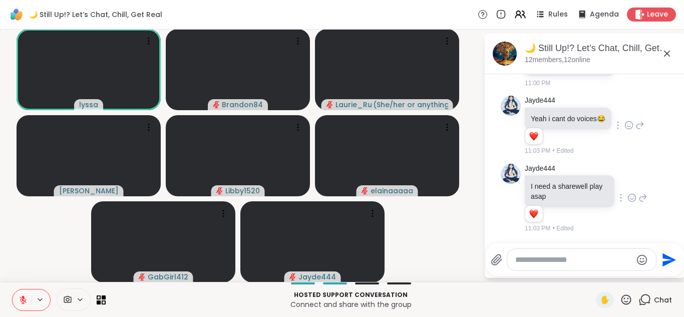
click at [24, 295] on icon at bounding box center [23, 299] width 9 height 9
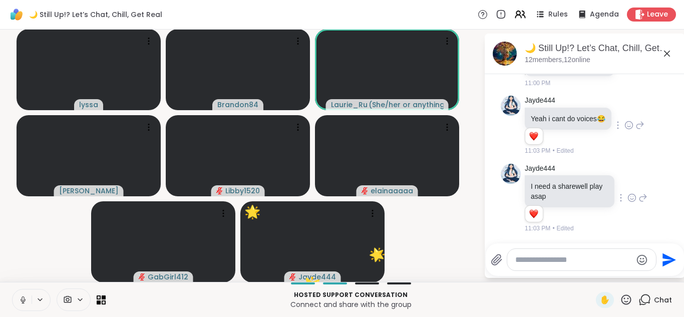
click at [24, 295] on icon at bounding box center [23, 299] width 9 height 9
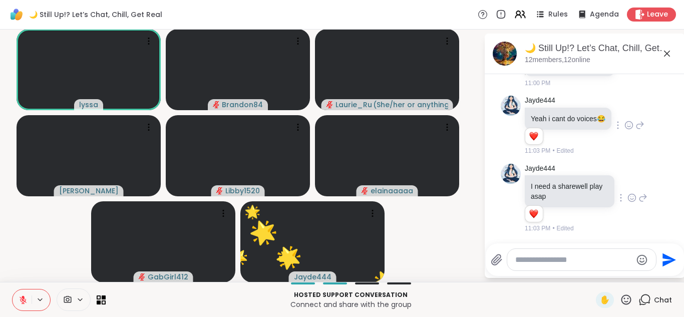
click at [24, 295] on icon at bounding box center [23, 299] width 9 height 9
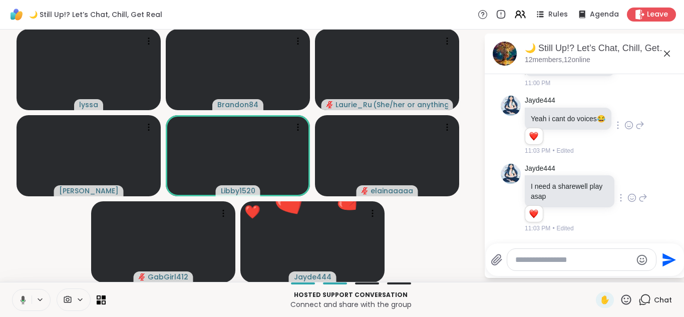
click at [11, 289] on button at bounding box center [21, 299] width 21 height 21
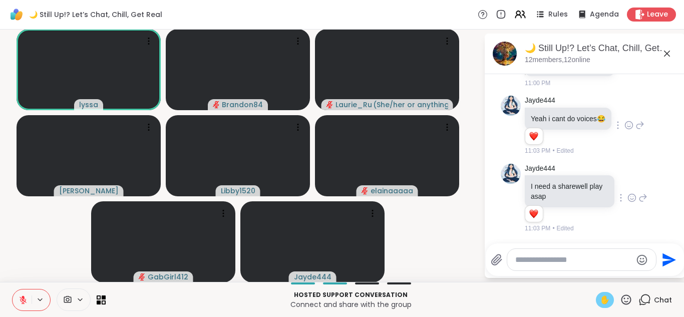
click at [600, 296] on span "✋" at bounding box center [605, 300] width 10 height 12
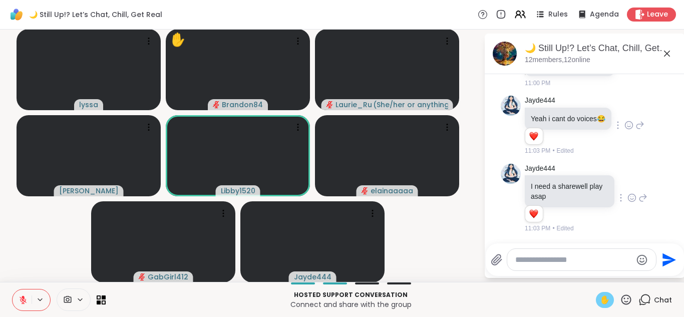
click at [612, 302] on div "✋" at bounding box center [614, 300] width 37 height 16
click at [600, 299] on span "✋" at bounding box center [605, 300] width 10 height 12
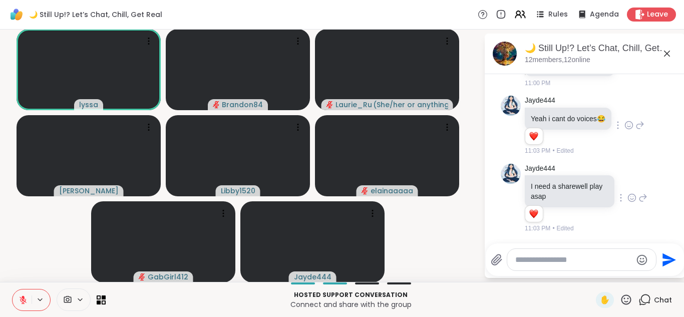
click at [15, 299] on button at bounding box center [22, 299] width 19 height 21
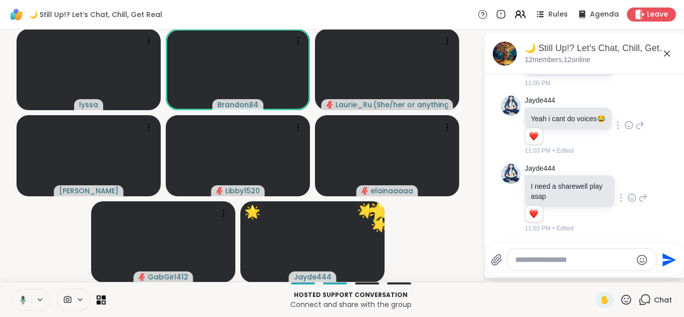
click at [20, 297] on icon at bounding box center [21, 299] width 9 height 9
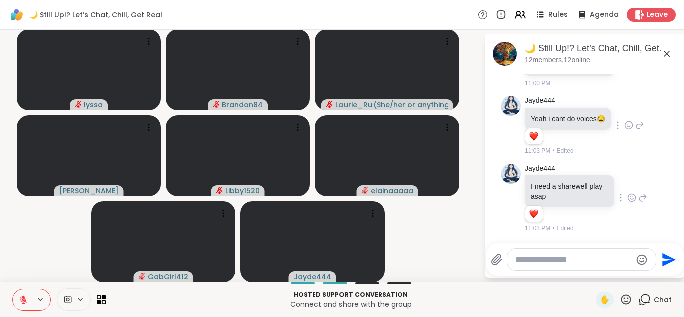
click at [13, 289] on button at bounding box center [22, 299] width 19 height 21
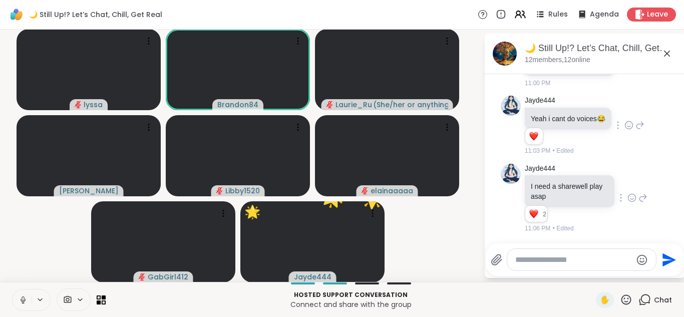
scroll to position [1421, 0]
click at [11, 289] on button at bounding box center [21, 299] width 21 height 21
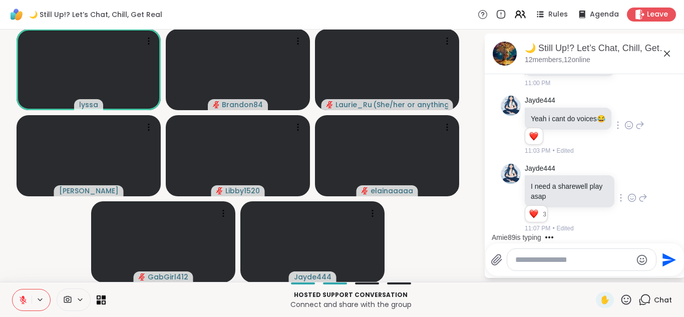
click at [13, 289] on button at bounding box center [22, 299] width 19 height 21
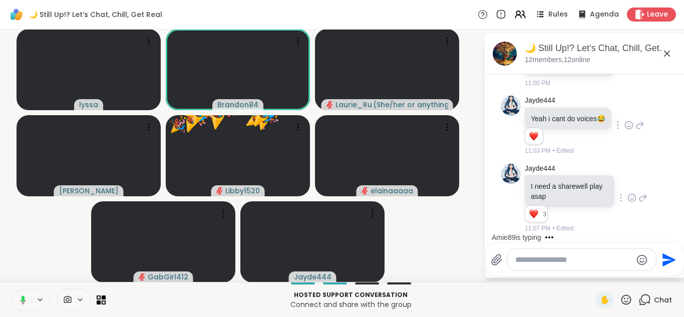
click at [11, 289] on button at bounding box center [21, 299] width 21 height 21
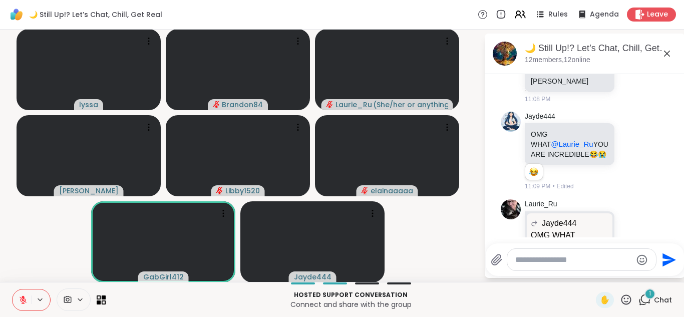
scroll to position [1805, 0]
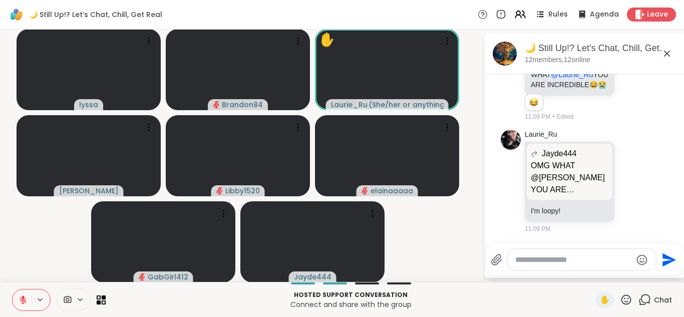
click at [20, 294] on button at bounding box center [22, 299] width 19 height 21
click at [20, 294] on button at bounding box center [21, 299] width 21 height 21
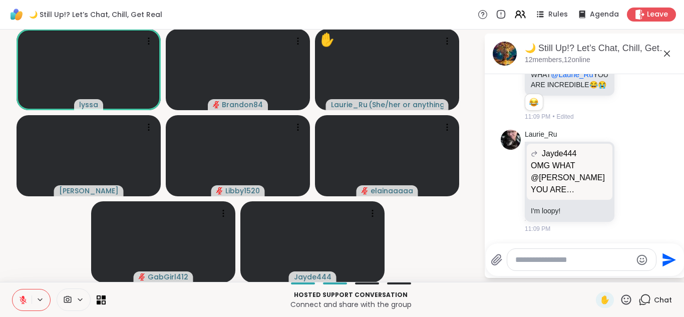
click at [13, 289] on button at bounding box center [22, 299] width 19 height 21
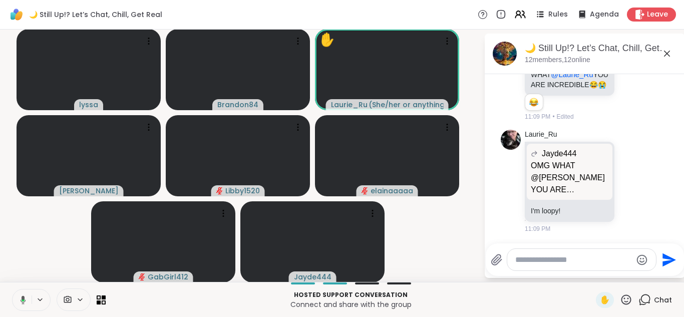
click at [11, 289] on button at bounding box center [21, 299] width 21 height 21
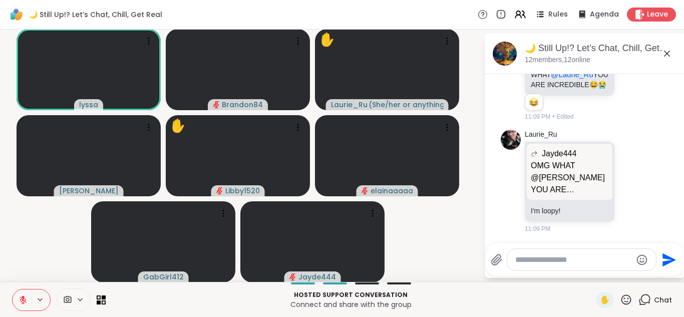
click at [79, 298] on icon at bounding box center [80, 299] width 8 height 9
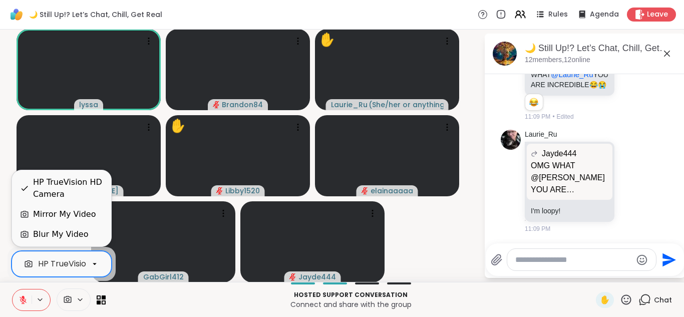
click at [96, 256] on div at bounding box center [94, 263] width 17 height 17
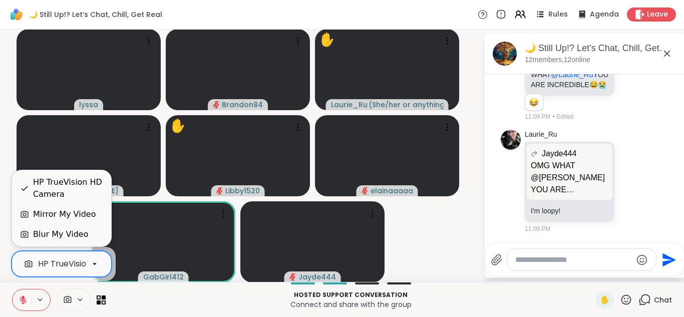
scroll to position [0, 39]
click at [68, 236] on div "Blur My Video" at bounding box center [60, 234] width 55 height 12
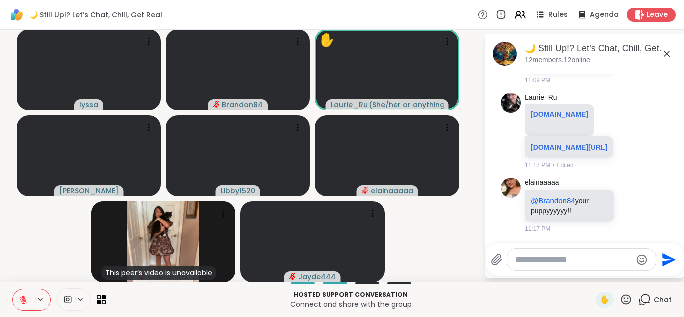
scroll to position [1984, 0]
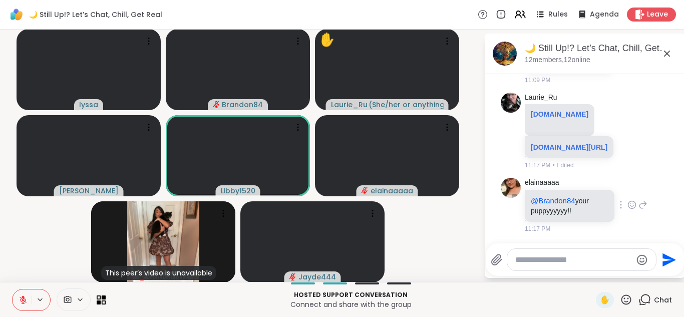
click at [627, 204] on icon at bounding box center [631, 205] width 9 height 10
click at [627, 184] on div "Select Reaction: Heart" at bounding box center [631, 188] width 9 height 9
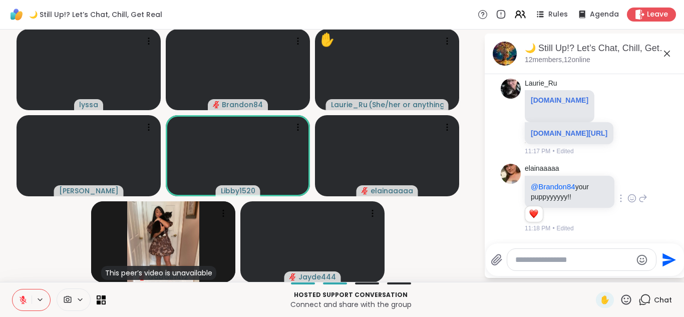
scroll to position [1998, 0]
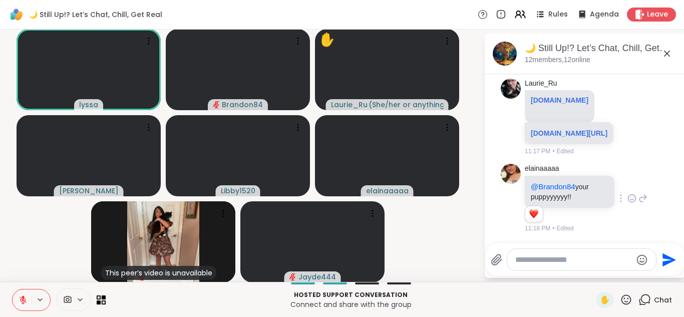
click at [22, 299] on icon at bounding box center [23, 299] width 7 height 7
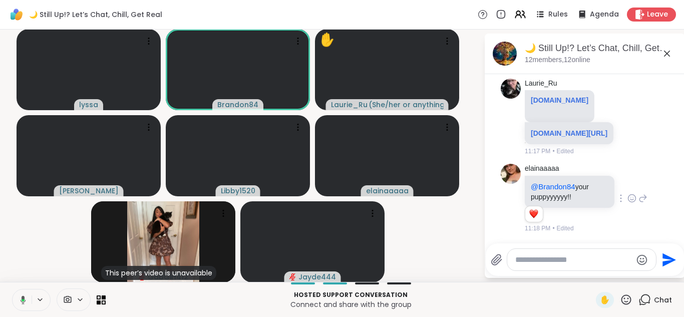
click at [22, 299] on icon at bounding box center [23, 300] width 3 height 3
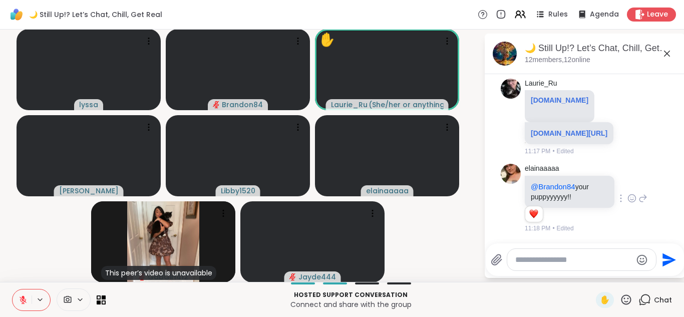
click at [13, 289] on button at bounding box center [22, 299] width 19 height 21
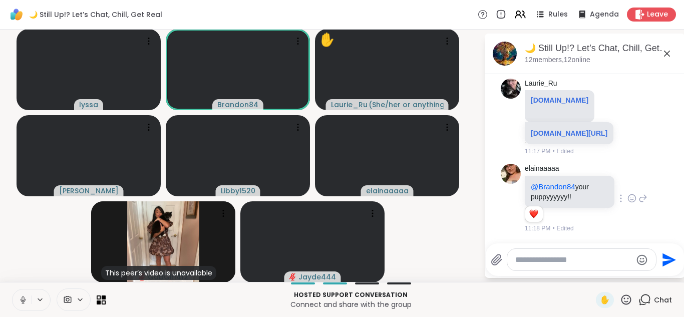
click at [13, 289] on button at bounding box center [22, 299] width 19 height 21
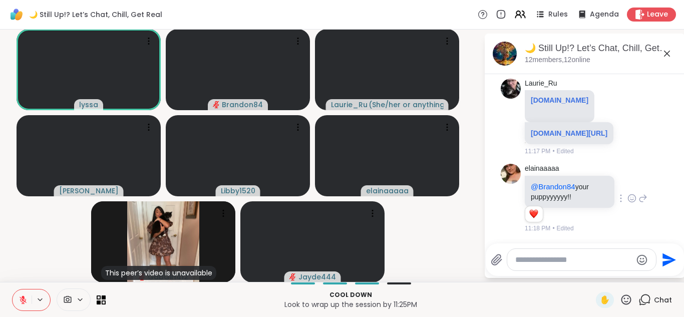
click at [21, 293] on button at bounding box center [22, 299] width 19 height 21
click at [22, 301] on icon at bounding box center [23, 299] width 5 height 3
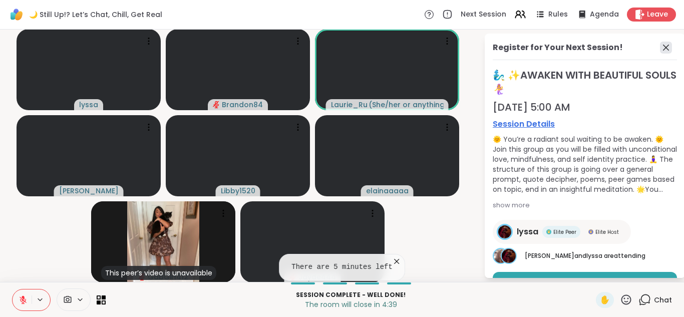
click at [660, 47] on icon at bounding box center [666, 48] width 12 height 12
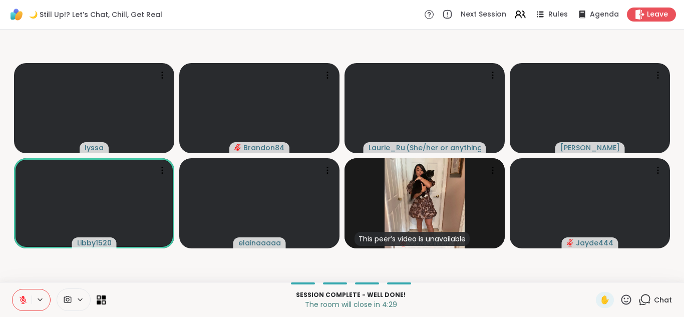
click at [20, 294] on button at bounding box center [22, 299] width 19 height 21
click at [20, 294] on button at bounding box center [21, 299] width 21 height 21
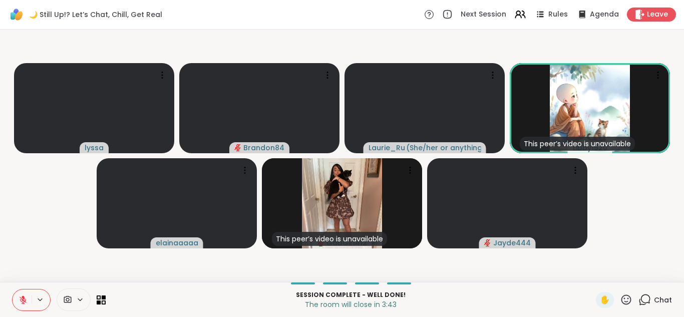
click at [638, 299] on icon at bounding box center [644, 299] width 13 height 13
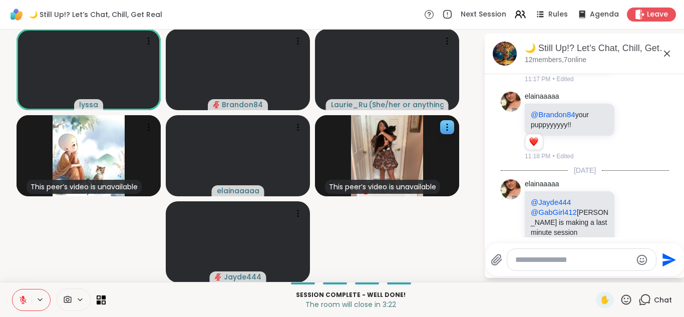
scroll to position [2081, 0]
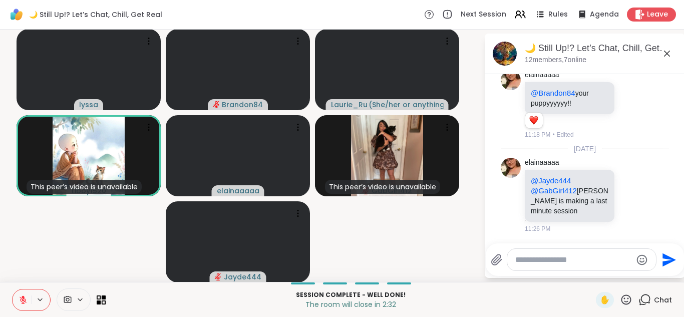
click at [18, 299] on button at bounding box center [22, 299] width 19 height 21
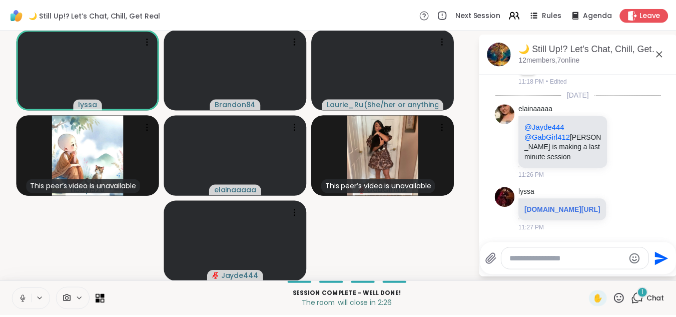
scroll to position [2165, 0]
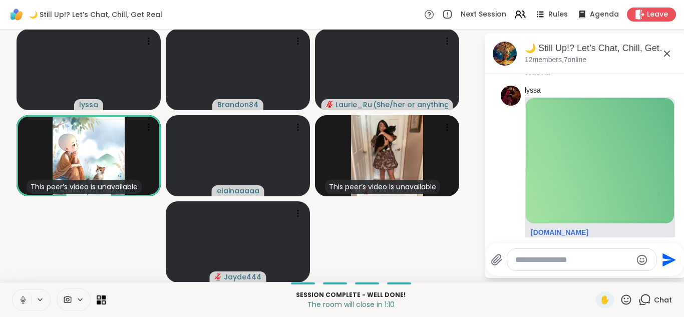
click at [18, 299] on button at bounding box center [22, 299] width 19 height 21
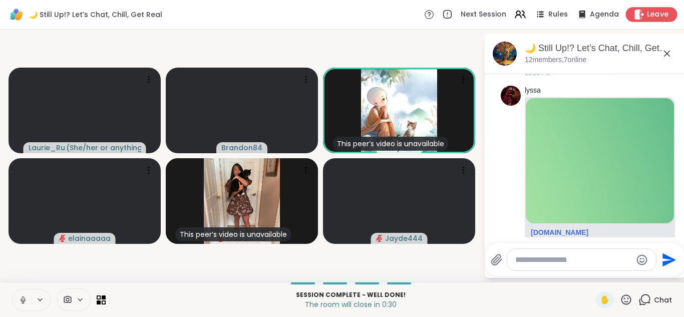
click at [642, 8] on div "Leave" at bounding box center [652, 14] width 52 height 15
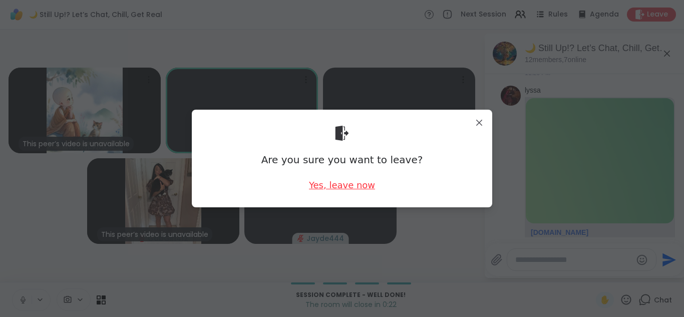
click at [324, 184] on div "Yes, leave now" at bounding box center [342, 185] width 66 height 13
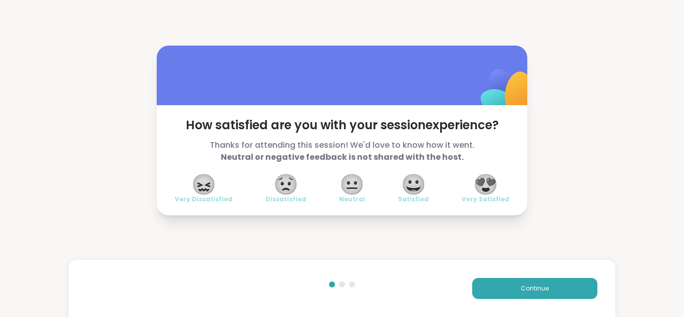
click at [488, 184] on span "😍" at bounding box center [485, 184] width 25 height 18
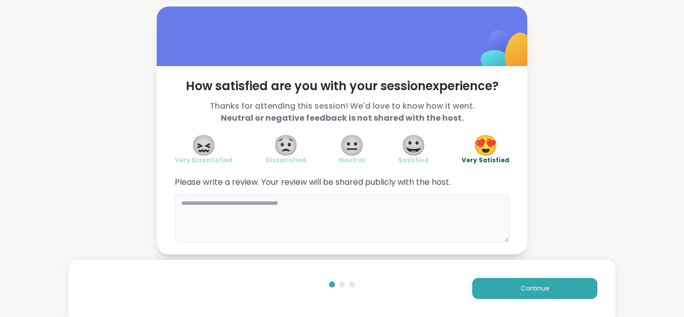
click at [259, 218] on textarea at bounding box center [342, 218] width 334 height 48
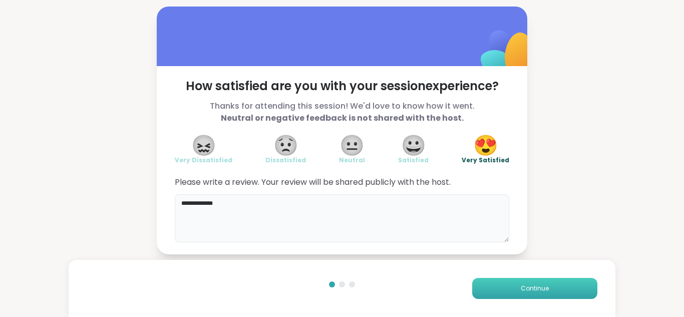
type textarea "**********"
click at [523, 286] on span "Continue" at bounding box center [535, 288] width 28 height 9
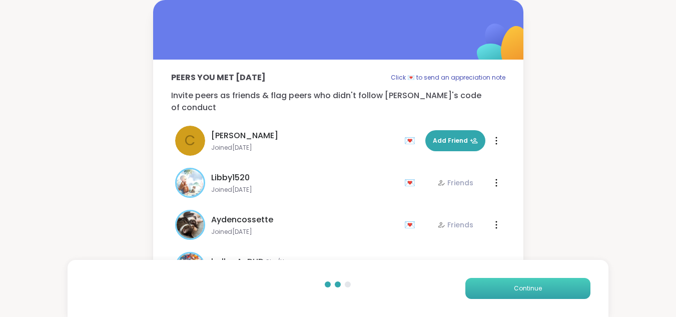
click at [563, 286] on button "Continue" at bounding box center [528, 288] width 125 height 21
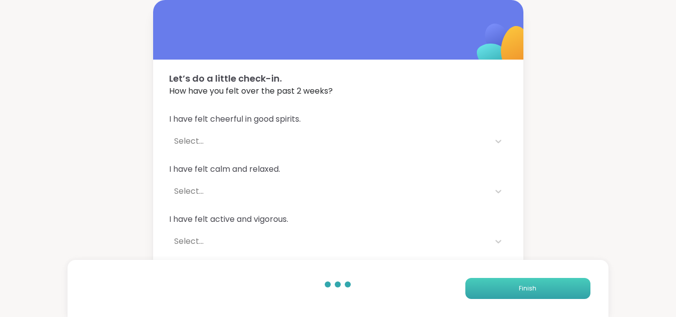
click at [563, 286] on button "Finish" at bounding box center [528, 288] width 125 height 21
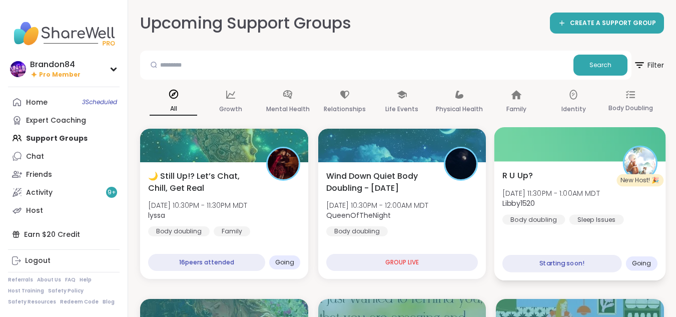
click at [592, 169] on div "R U Up? Mon, Oct 13 | 11:30PM - 1:00AM MDT Libby1520 Body doubling Sleep Issues" at bounding box center [580, 196] width 155 height 55
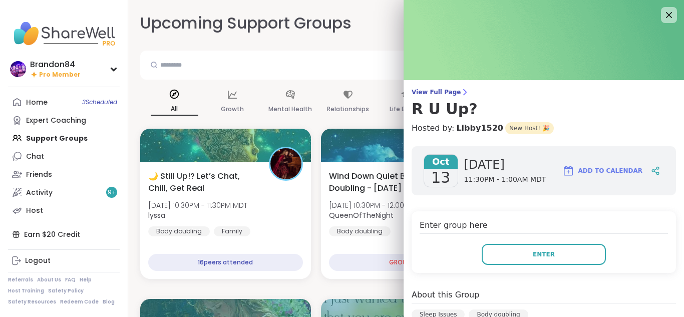
scroll to position [41, 0]
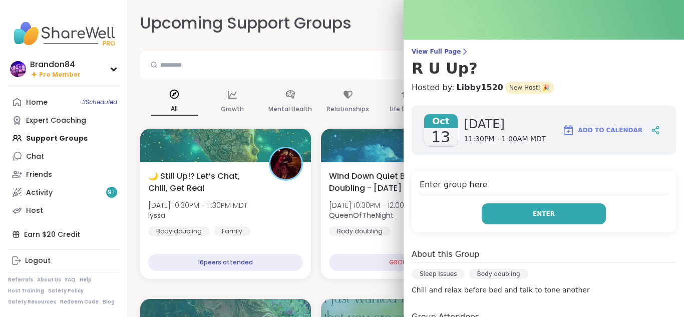
click at [551, 216] on button "Enter" at bounding box center [544, 213] width 124 height 21
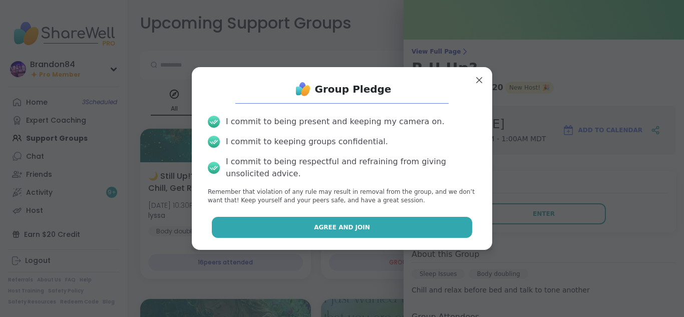
click at [303, 223] on button "Agree and Join" at bounding box center [342, 227] width 261 height 21
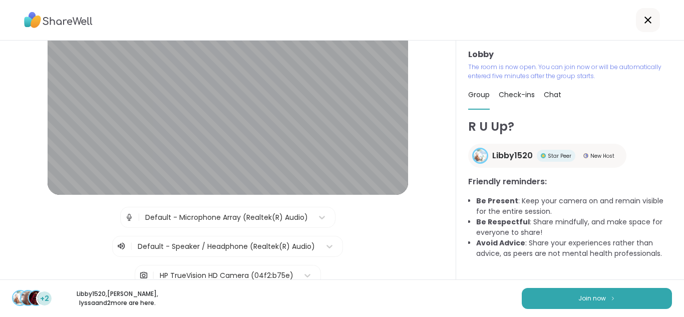
scroll to position [88, 0]
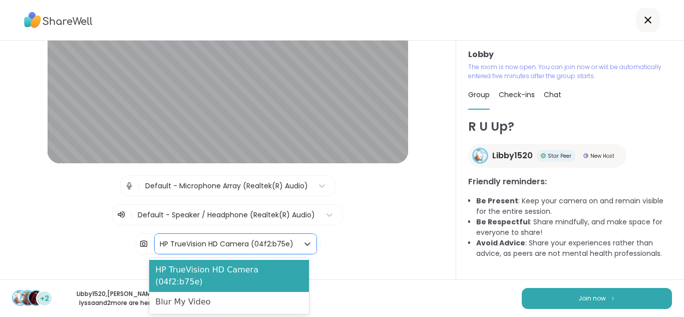
click at [199, 244] on div "HP TrueVision HD Camera (04f2:b75e)" at bounding box center [227, 244] width 134 height 11
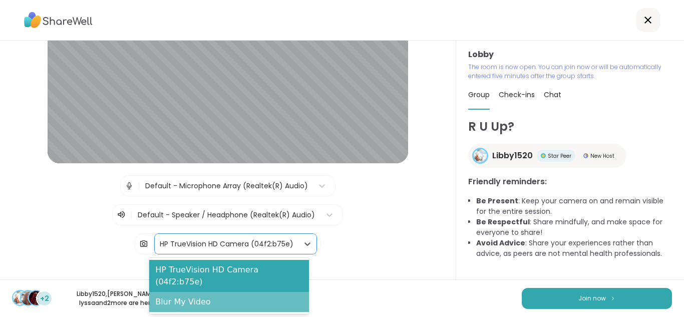
click at [197, 292] on div "Blur My Video" at bounding box center [229, 302] width 160 height 20
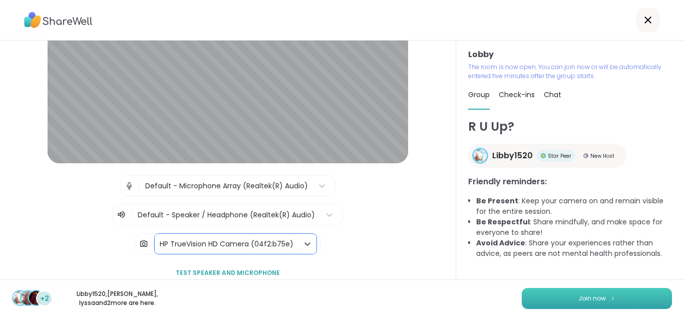
click at [558, 296] on button "Join now" at bounding box center [597, 298] width 150 height 21
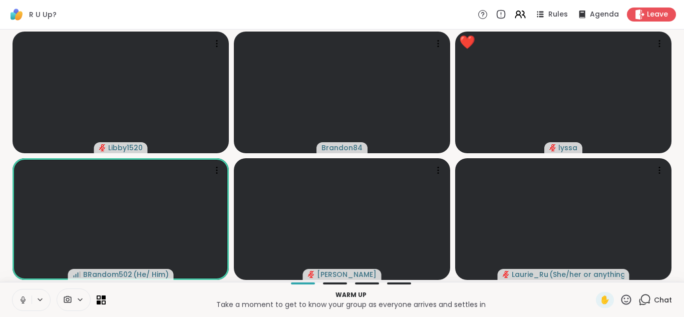
click at [22, 299] on icon at bounding box center [23, 299] width 9 height 9
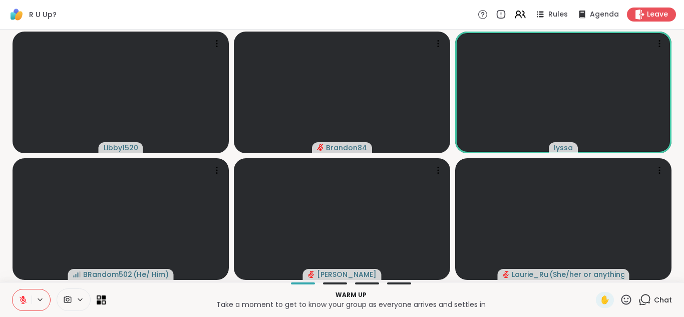
click at [22, 299] on icon at bounding box center [23, 299] width 9 height 9
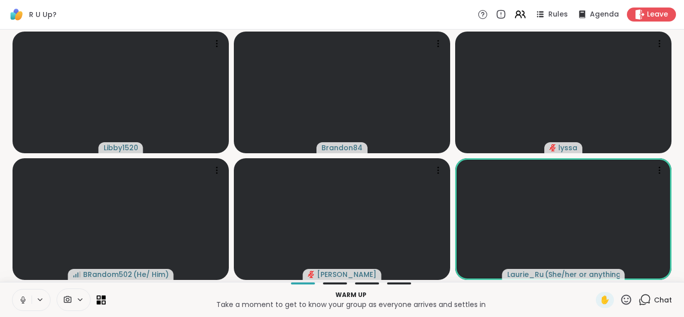
click at [22, 299] on icon at bounding box center [23, 299] width 9 height 9
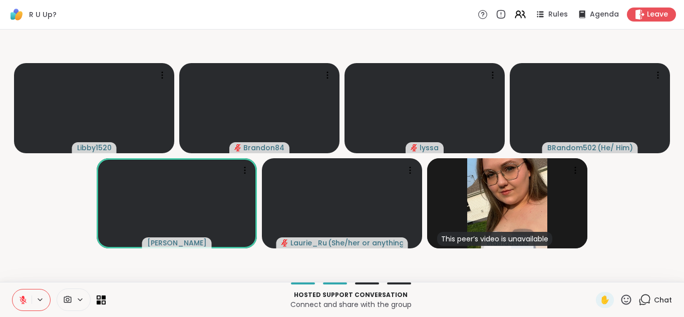
click at [13, 289] on button at bounding box center [22, 299] width 19 height 21
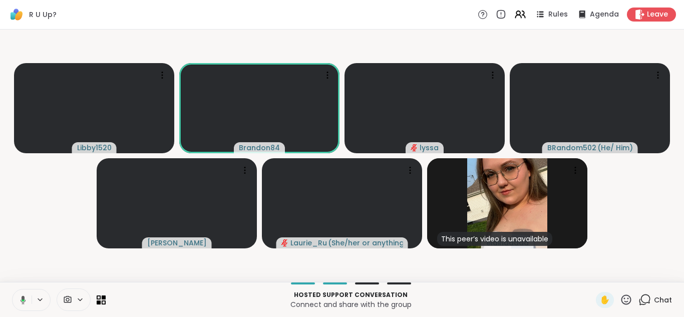
click at [11, 289] on button at bounding box center [21, 299] width 21 height 21
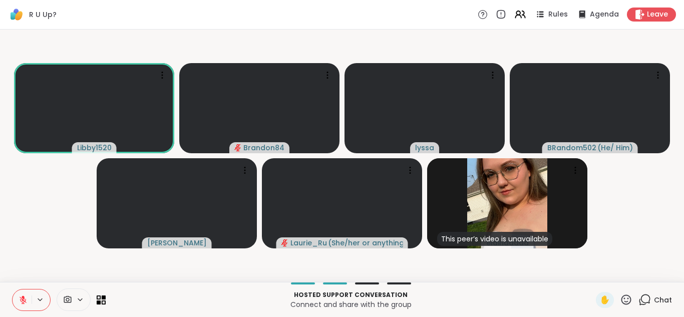
click at [13, 289] on button at bounding box center [22, 299] width 19 height 21
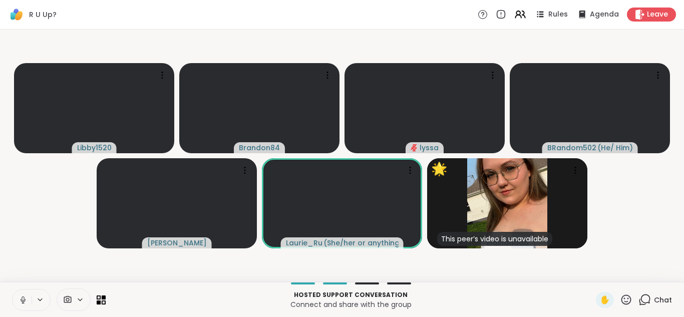
click at [24, 292] on button at bounding box center [22, 299] width 19 height 21
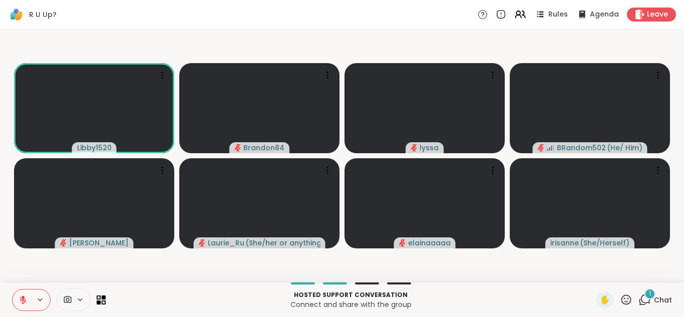
click at [638, 297] on icon at bounding box center [644, 299] width 13 height 13
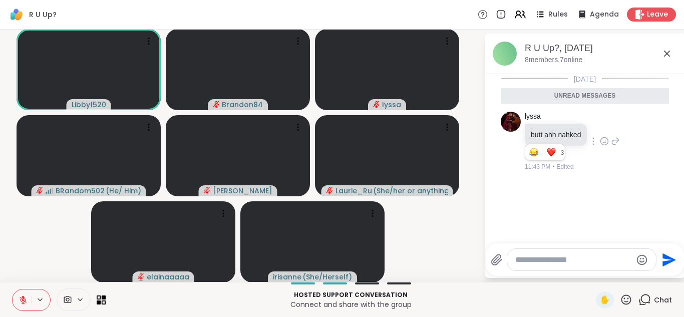
click at [592, 141] on div at bounding box center [604, 141] width 31 height 12
click at [600, 139] on icon at bounding box center [604, 141] width 9 height 10
click at [600, 122] on div "Select Reaction: Heart" at bounding box center [604, 125] width 9 height 9
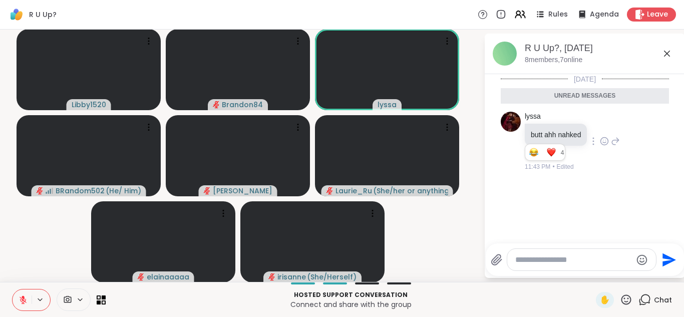
click at [21, 298] on icon at bounding box center [23, 299] width 9 height 9
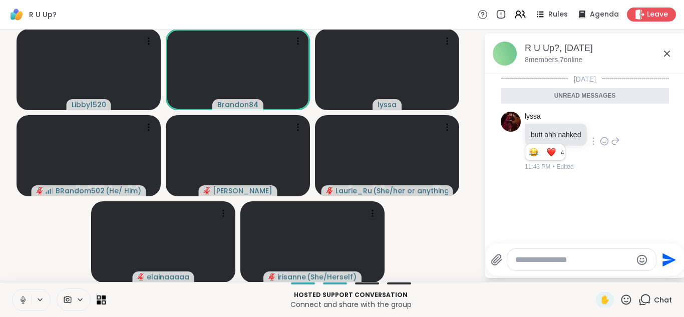
click at [21, 298] on icon at bounding box center [23, 299] width 9 height 9
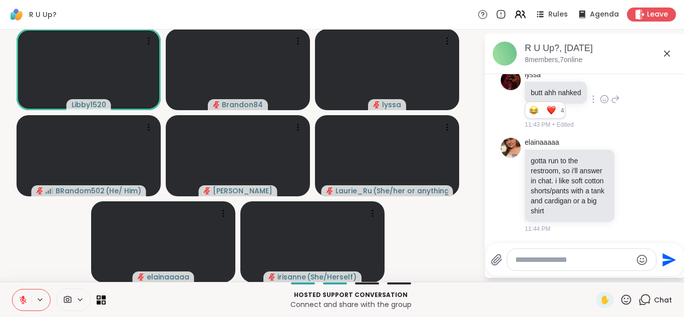
scroll to position [28, 0]
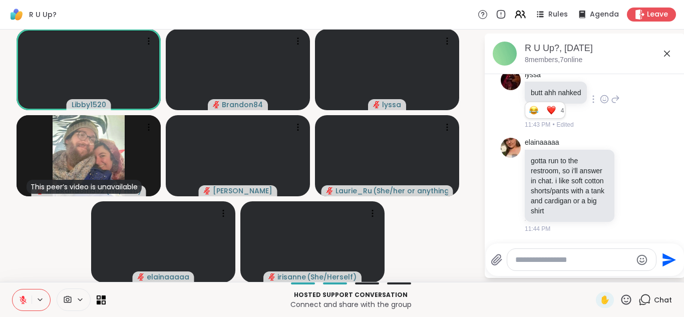
click at [22, 298] on icon at bounding box center [23, 299] width 9 height 9
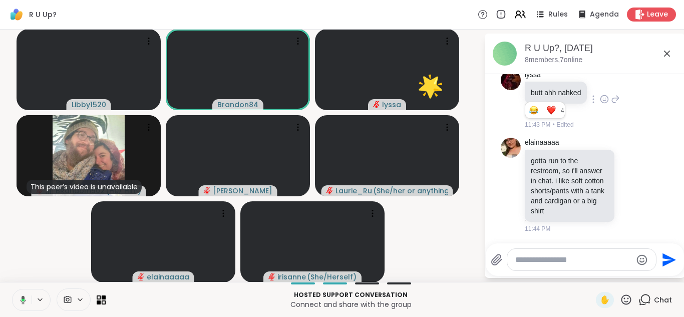
click at [22, 298] on icon at bounding box center [24, 299] width 6 height 9
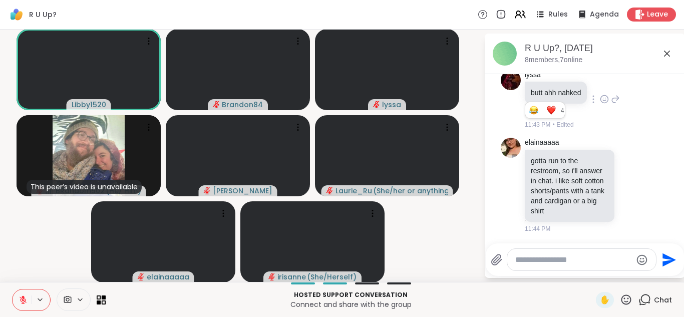
click at [13, 289] on button at bounding box center [22, 299] width 19 height 21
click at [11, 289] on button at bounding box center [21, 299] width 21 height 21
click at [13, 289] on button at bounding box center [22, 299] width 19 height 21
click at [11, 289] on button at bounding box center [21, 299] width 21 height 21
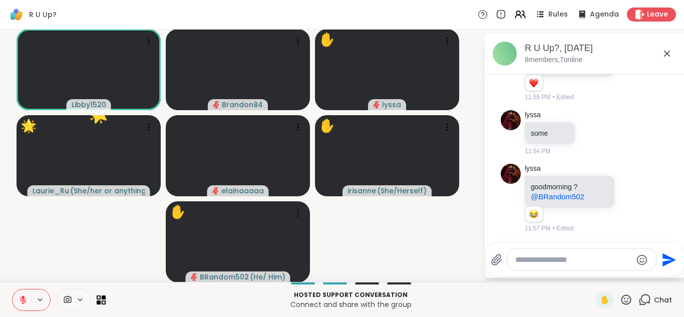
scroll to position [651, 0]
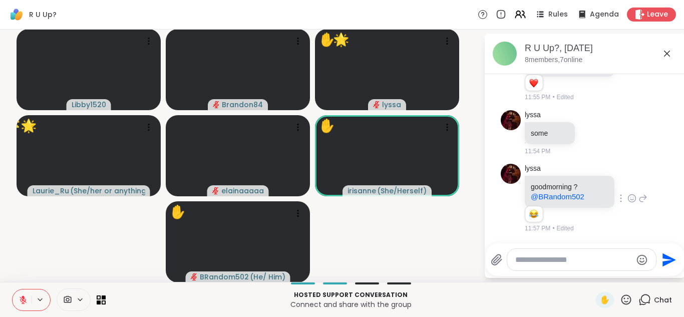
click at [627, 195] on icon at bounding box center [631, 198] width 9 height 10
click at [501, 206] on div "lyssa goodmorning ? @BRandom502 1 1 11:57 PM • Edited" at bounding box center [585, 199] width 168 height 78
click at [366, 216] on video-player-container "Libby1520 Brandon84 ✋ lyssa ❤️ 🌟 🌟 🌟 🌟 🌟 🌟 🌟 Laurie_Ru ( She/her or anything el…" at bounding box center [242, 156] width 472 height 244
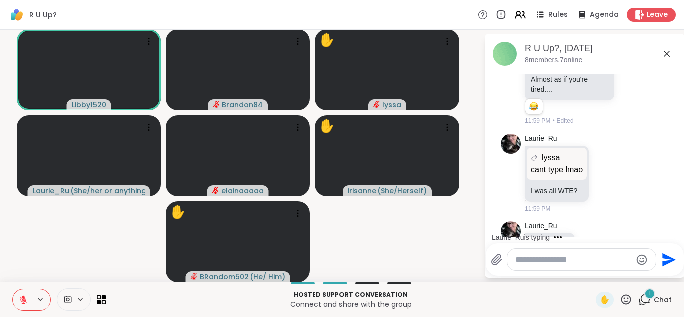
scroll to position [1054, 0]
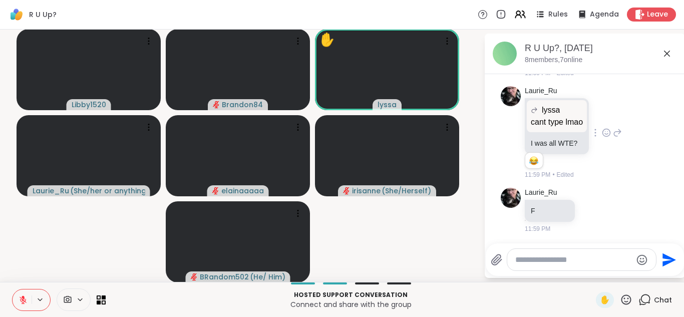
click at [602, 138] on icon at bounding box center [606, 133] width 9 height 10
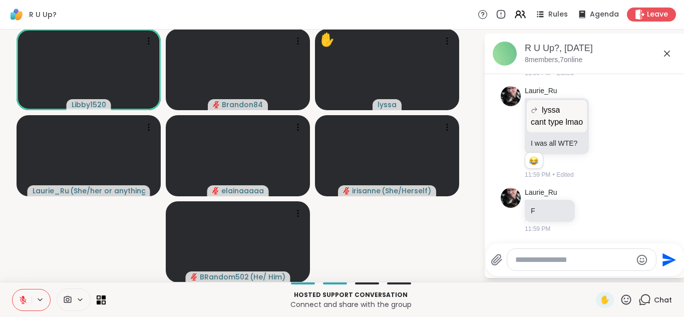
click at [494, 140] on li "Laurie_Ru lyssa cant type lmao cant type lmao I was all WTE? 1 1 11:59 PM • Edi…" at bounding box center [585, 133] width 182 height 102
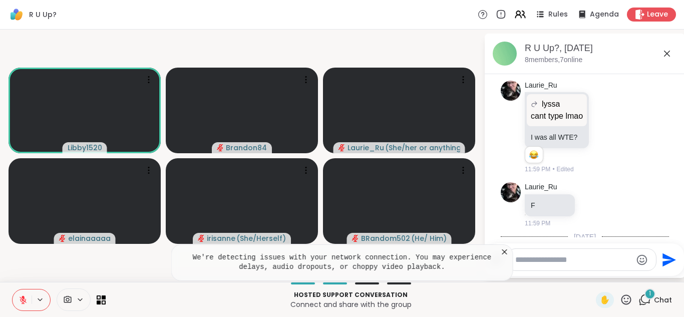
scroll to position [1283, 0]
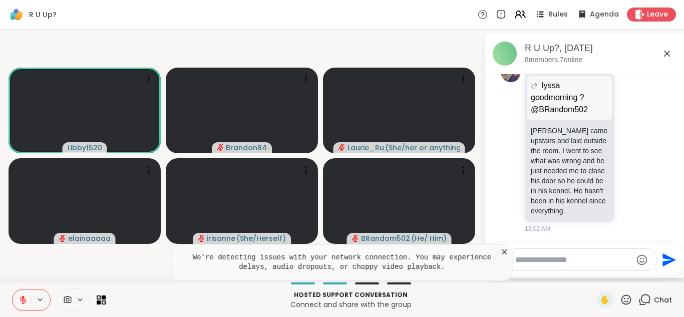
click at [23, 299] on icon at bounding box center [23, 299] width 7 height 7
click at [23, 299] on icon at bounding box center [23, 299] width 9 height 9
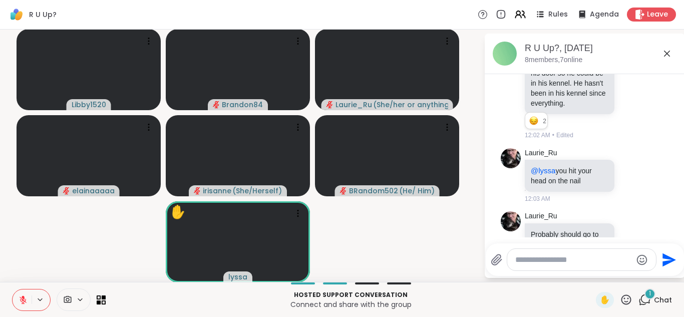
scroll to position [1424, 0]
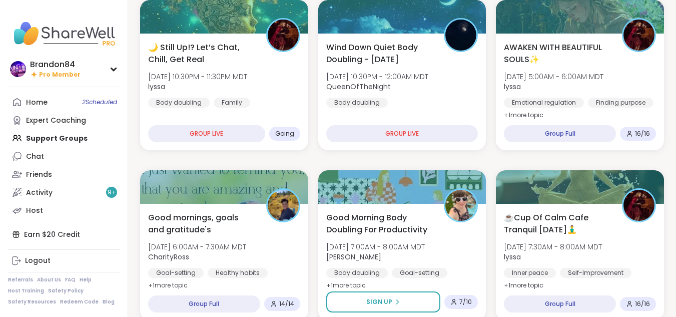
scroll to position [129, 0]
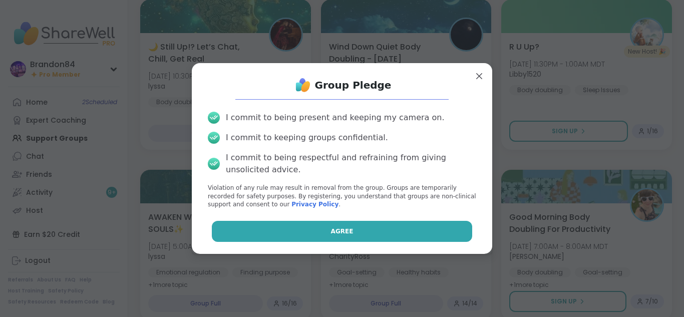
click at [317, 232] on button "Agree" at bounding box center [342, 231] width 261 height 21
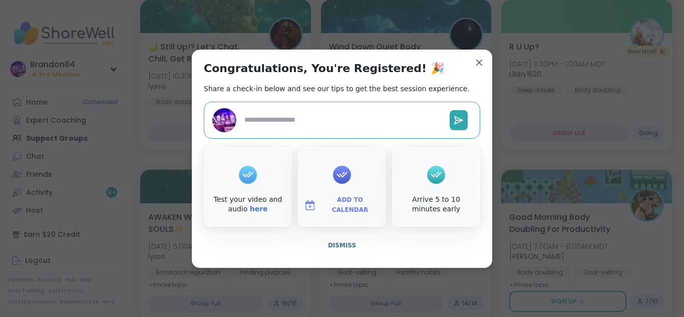
type textarea "*"
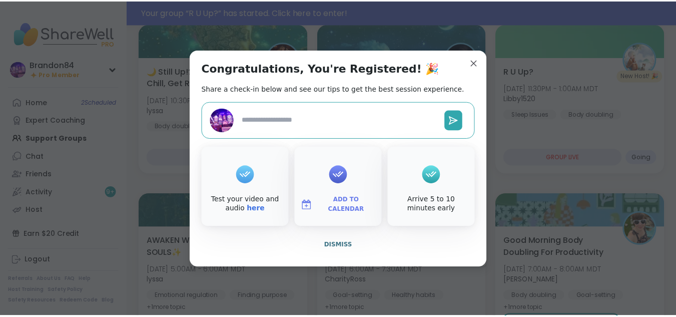
scroll to position [153, 0]
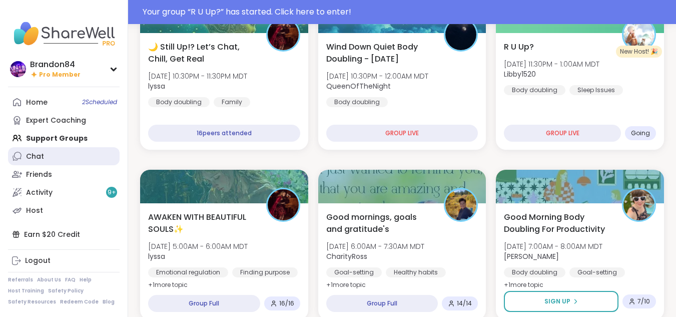
click at [43, 157] on div "Chat" at bounding box center [35, 157] width 18 height 10
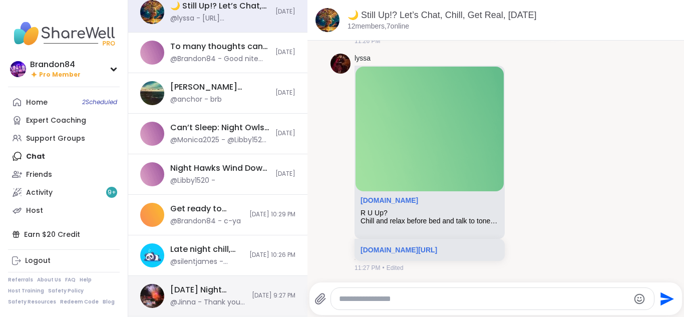
scroll to position [181, 0]
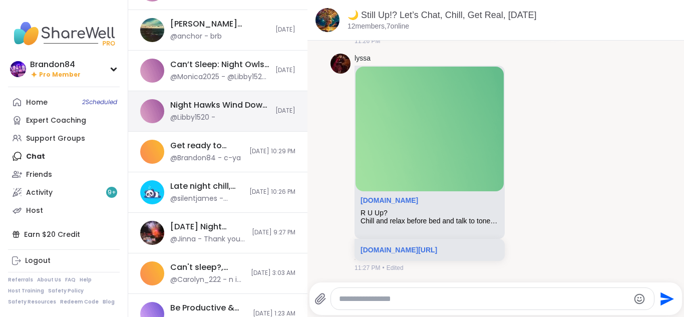
click at [213, 103] on div "Night Hawks Wind Down, [DATE]" at bounding box center [219, 105] width 99 height 11
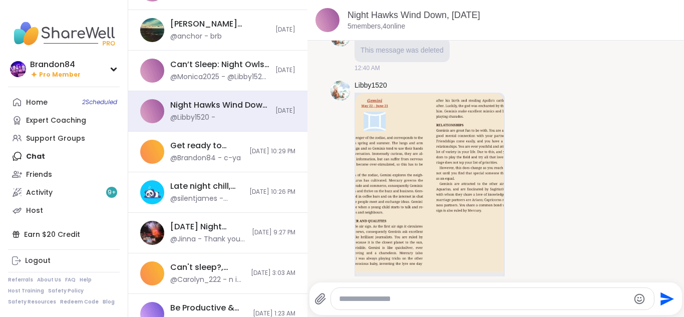
scroll to position [77, 0]
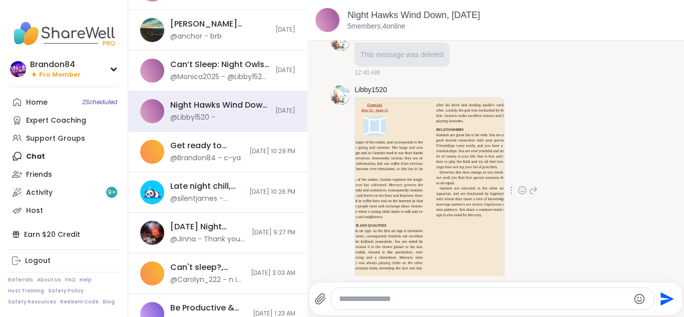
click at [407, 195] on img at bounding box center [429, 187] width 148 height 179
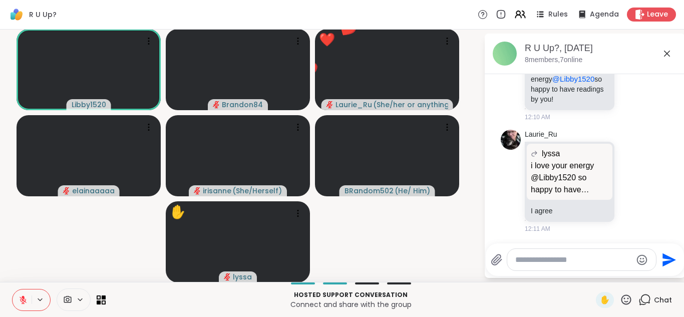
scroll to position [2716, 0]
click at [24, 296] on icon at bounding box center [23, 297] width 3 height 4
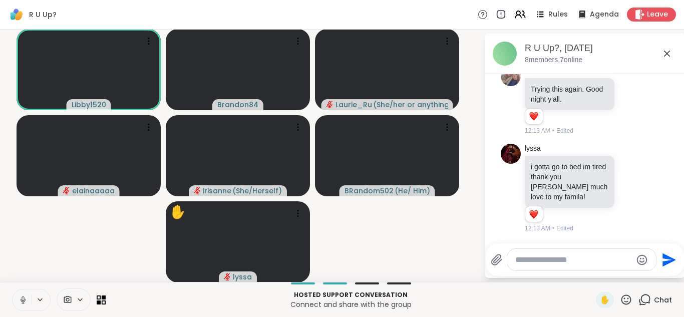
scroll to position [2891, 0]
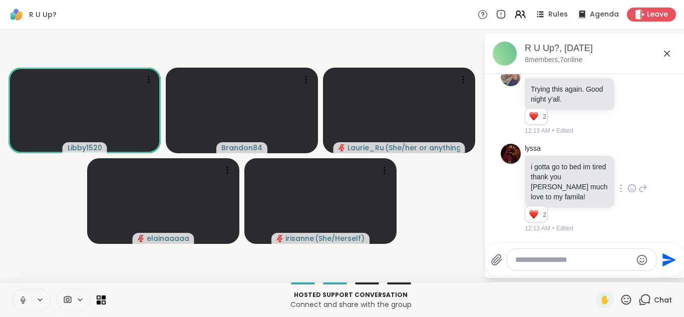
click at [627, 187] on icon at bounding box center [631, 188] width 9 height 10
click at [627, 171] on div "Select Reaction: Heart" at bounding box center [631, 172] width 9 height 9
click at [21, 298] on icon at bounding box center [23, 299] width 9 height 9
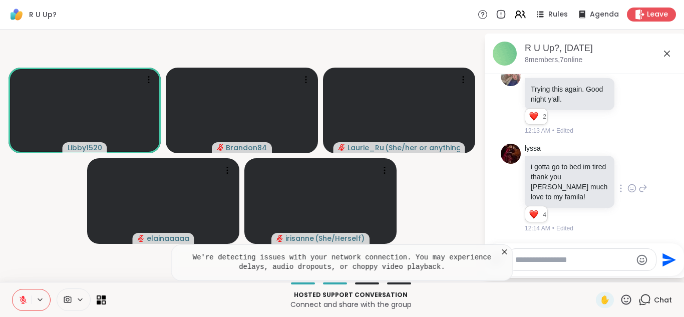
click at [21, 298] on icon at bounding box center [23, 299] width 9 height 9
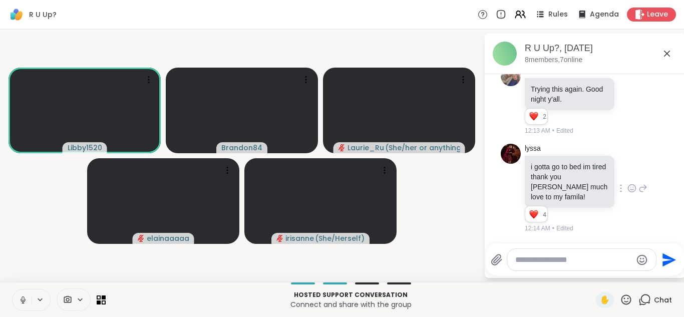
click at [13, 289] on button at bounding box center [22, 299] width 19 height 21
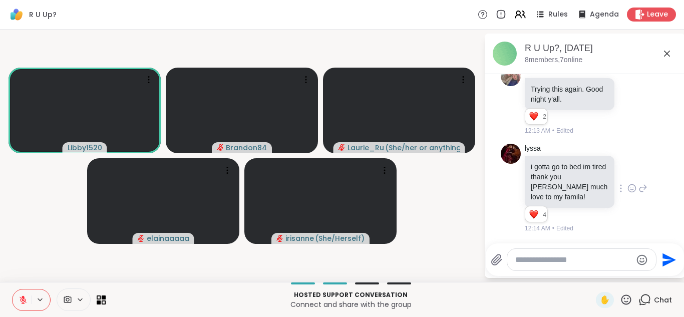
click at [13, 289] on button at bounding box center [22, 299] width 19 height 21
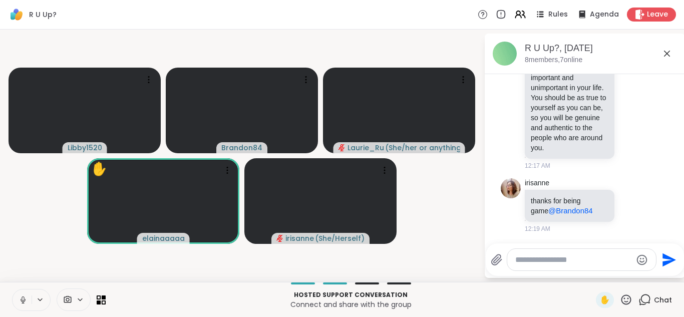
scroll to position [3722, 0]
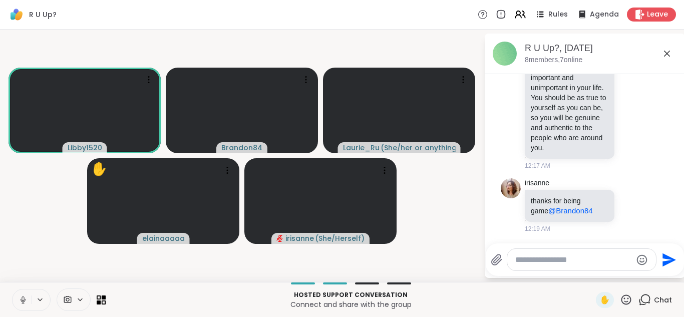
click at [25, 297] on icon at bounding box center [23, 299] width 9 height 9
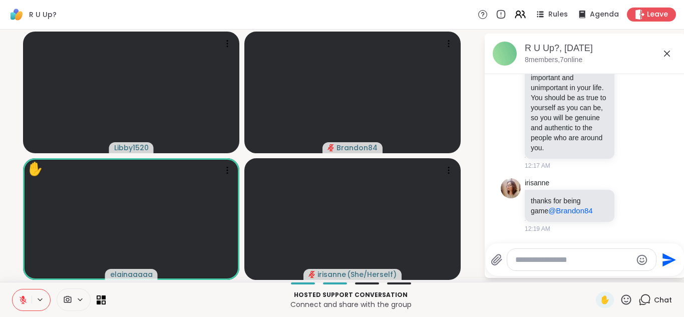
click at [29, 302] on button at bounding box center [22, 299] width 19 height 21
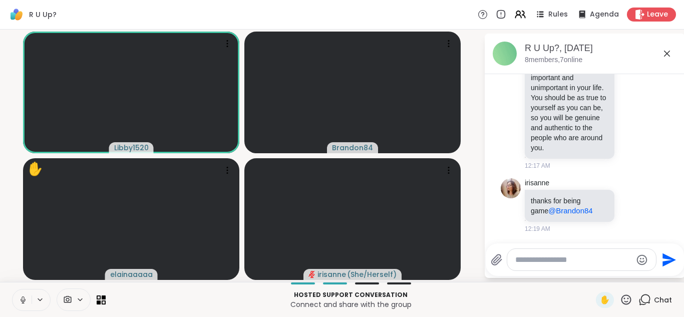
click at [22, 299] on icon at bounding box center [23, 298] width 3 height 5
click at [22, 299] on icon at bounding box center [23, 299] width 7 height 7
click at [22, 299] on icon at bounding box center [23, 298] width 3 height 5
click at [13, 289] on button at bounding box center [22, 299] width 19 height 21
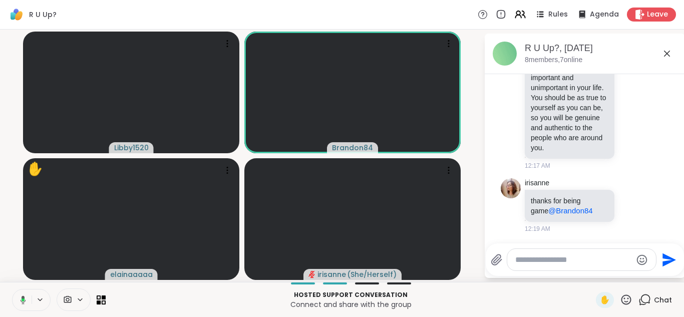
click at [11, 289] on button at bounding box center [21, 299] width 21 height 21
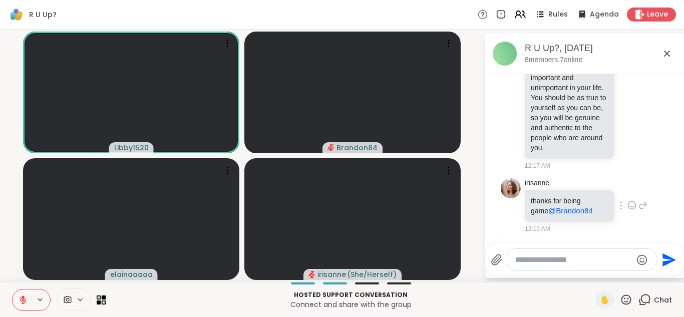
click at [627, 205] on icon at bounding box center [631, 205] width 9 height 10
click at [627, 192] on div "Select Reaction: Heart" at bounding box center [631, 189] width 9 height 9
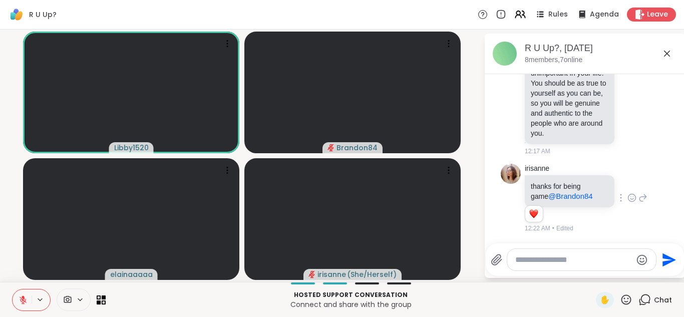
scroll to position [3737, 0]
click at [27, 297] on icon at bounding box center [23, 299] width 9 height 9
click at [13, 289] on button at bounding box center [22, 299] width 19 height 21
click at [11, 289] on button at bounding box center [21, 299] width 21 height 21
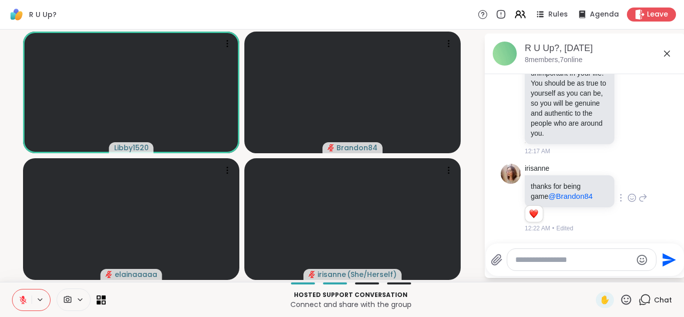
click at [13, 289] on button at bounding box center [22, 299] width 19 height 21
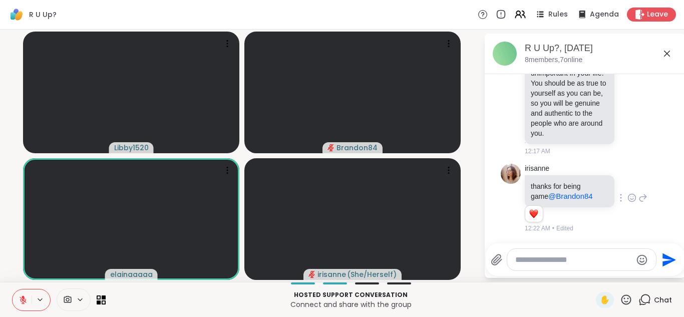
click at [13, 289] on button at bounding box center [22, 299] width 19 height 21
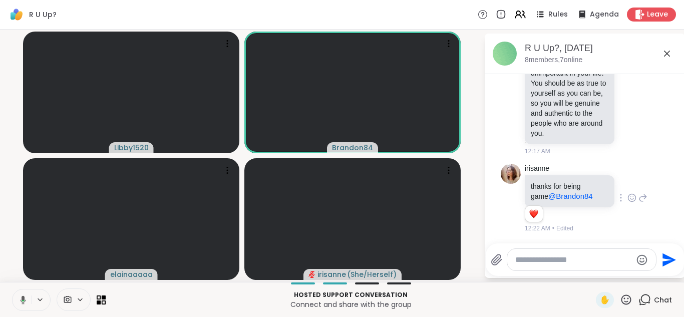
click at [11, 289] on button at bounding box center [21, 299] width 21 height 21
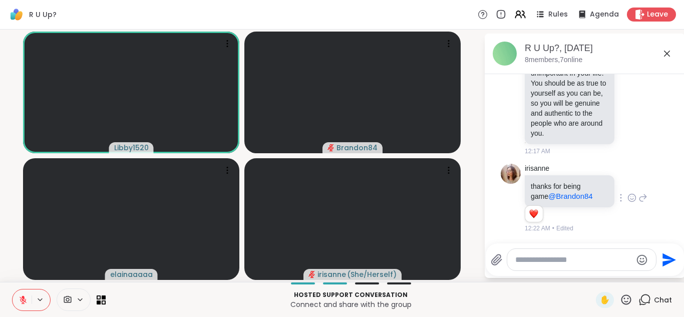
click at [13, 289] on button at bounding box center [22, 299] width 19 height 21
click at [27, 297] on icon at bounding box center [23, 299] width 9 height 9
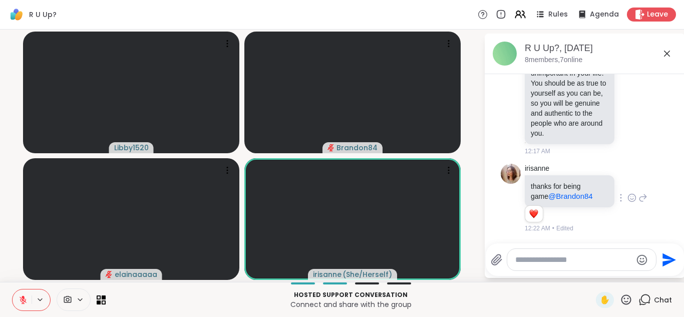
click at [503, 251] on div at bounding box center [574, 259] width 166 height 23
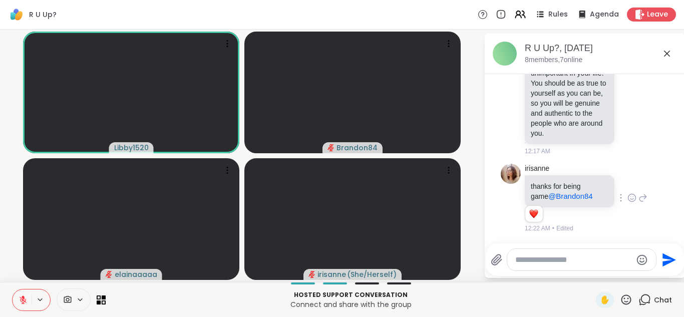
click at [20, 300] on icon at bounding box center [23, 299] width 9 height 9
click at [13, 289] on button at bounding box center [22, 299] width 19 height 21
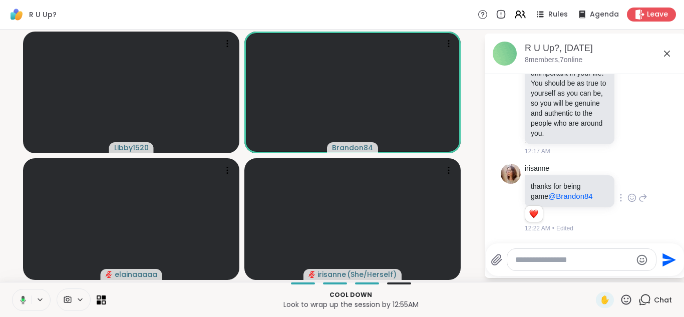
click at [11, 289] on button at bounding box center [21, 299] width 21 height 21
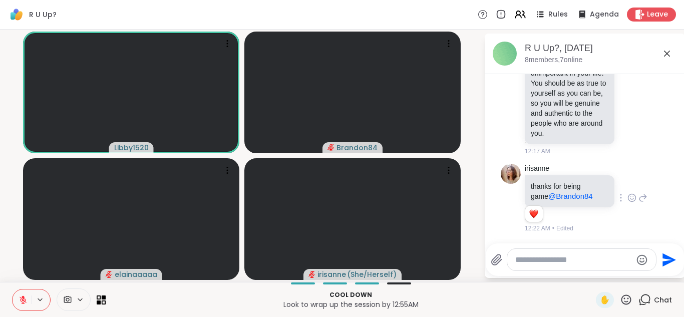
click at [13, 289] on button at bounding box center [22, 299] width 19 height 21
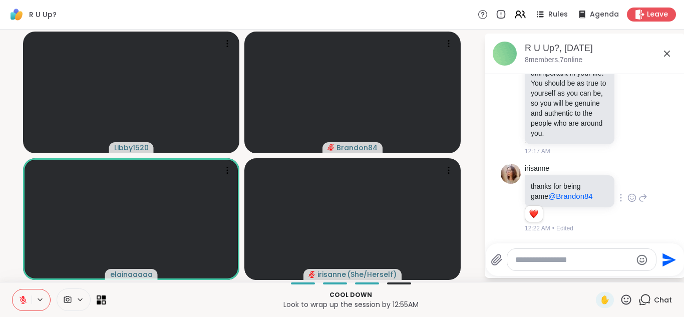
click at [22, 296] on icon at bounding box center [23, 297] width 3 height 4
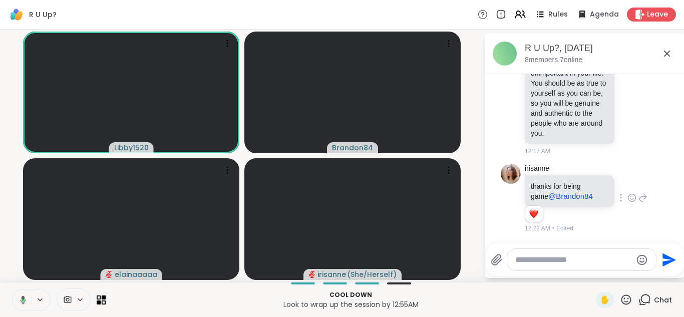
click at [22, 296] on icon at bounding box center [24, 299] width 6 height 9
click at [13, 289] on button at bounding box center [22, 299] width 19 height 21
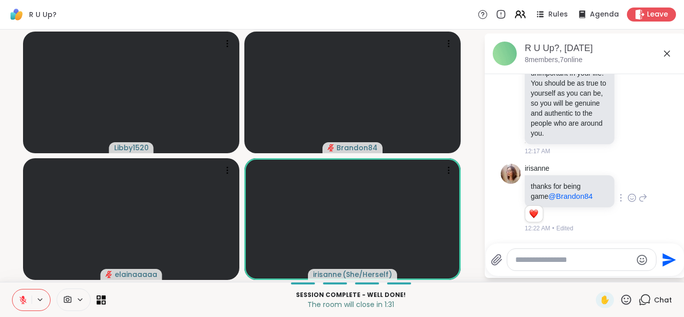
click at [13, 289] on button at bounding box center [22, 299] width 19 height 21
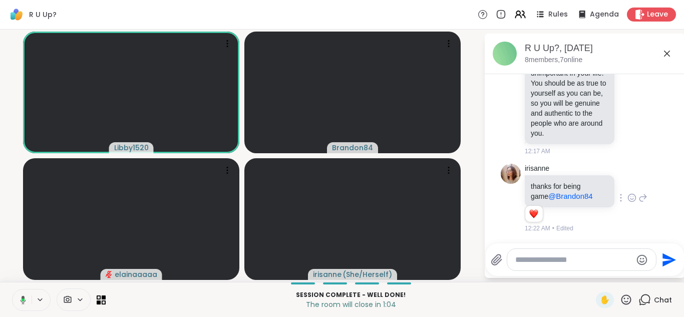
click at [11, 289] on button at bounding box center [21, 299] width 21 height 21
click at [13, 289] on button at bounding box center [22, 299] width 19 height 21
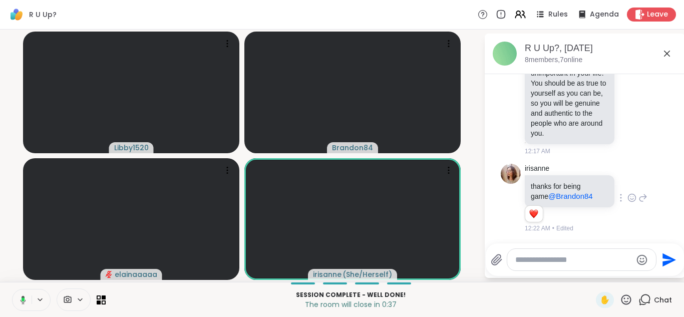
click at [11, 289] on button at bounding box center [21, 299] width 21 height 21
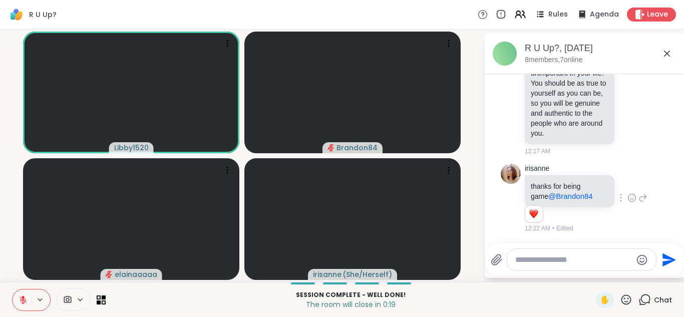
click at [13, 289] on button at bounding box center [22, 299] width 19 height 21
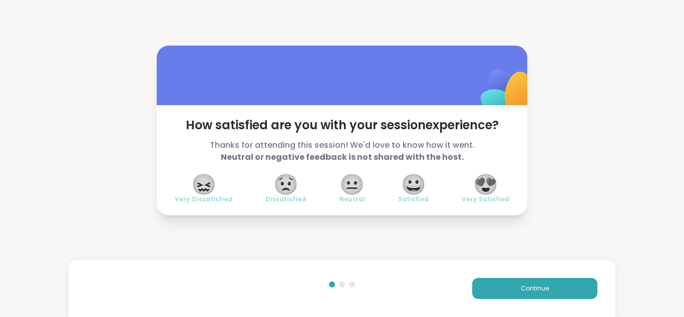
click at [491, 175] on span "😍" at bounding box center [485, 184] width 25 height 18
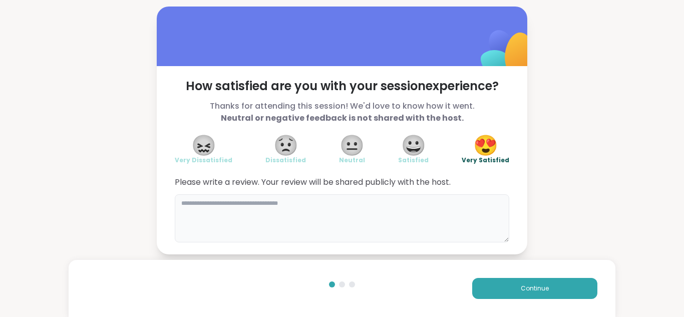
click at [291, 220] on textarea at bounding box center [342, 218] width 334 height 48
click at [548, 287] on button "Continue" at bounding box center [534, 288] width 125 height 21
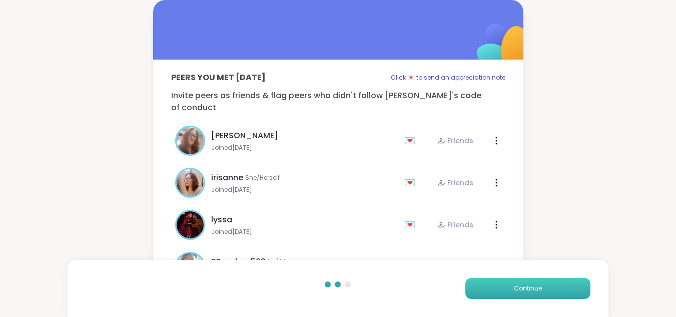
click at [548, 287] on button "Continue" at bounding box center [528, 288] width 125 height 21
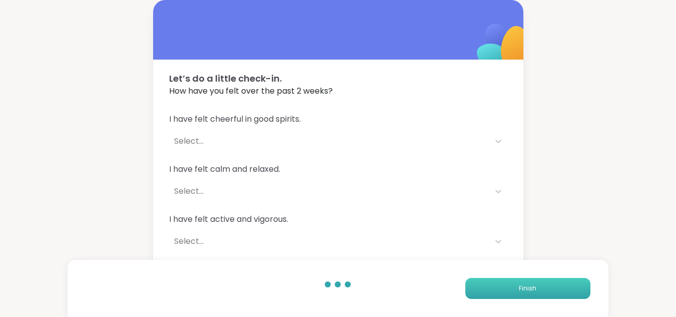
click at [548, 287] on button "Finish" at bounding box center [528, 288] width 125 height 21
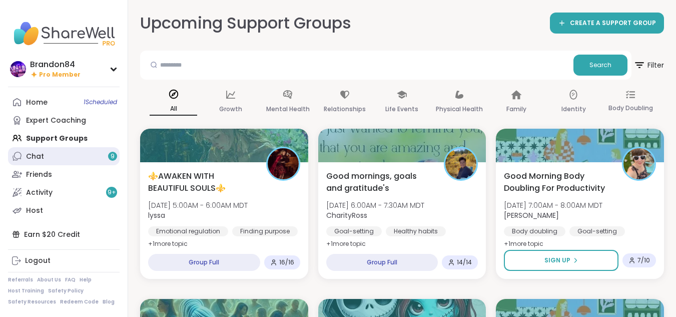
click at [46, 156] on link "Chat 9" at bounding box center [64, 156] width 112 height 18
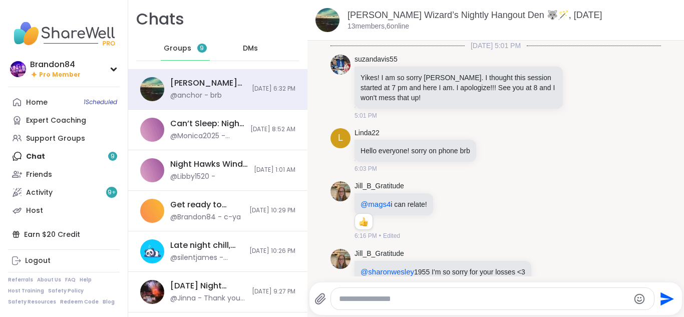
scroll to position [182, 0]
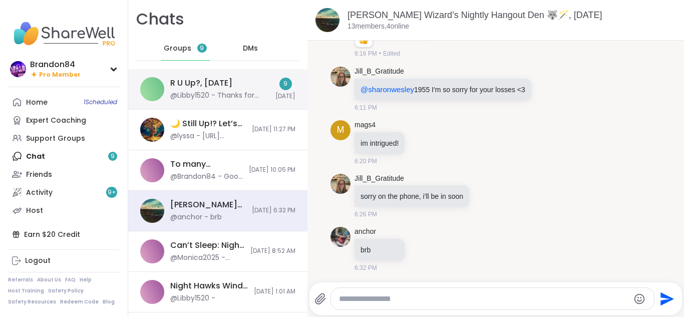
click at [279, 84] on div "9" at bounding box center [285, 84] width 13 height 13
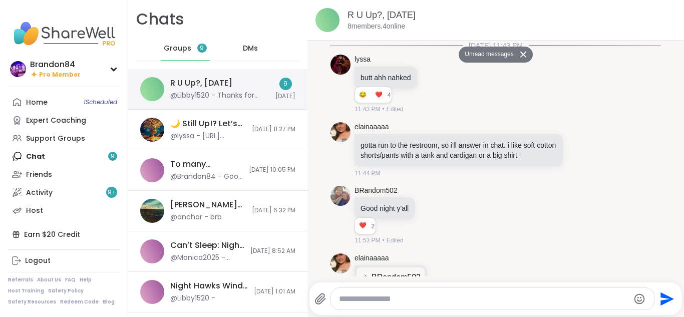
scroll to position [4390, 0]
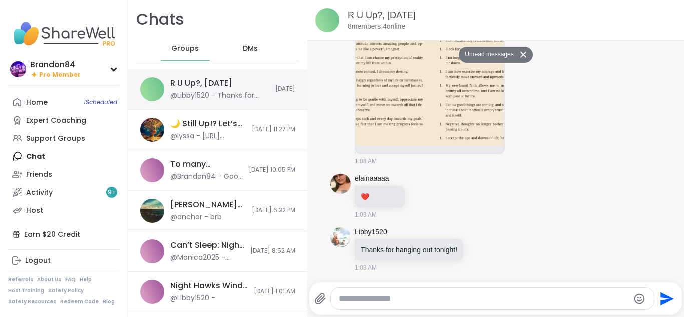
click at [275, 85] on span "[DATE]" at bounding box center [285, 89] width 20 height 9
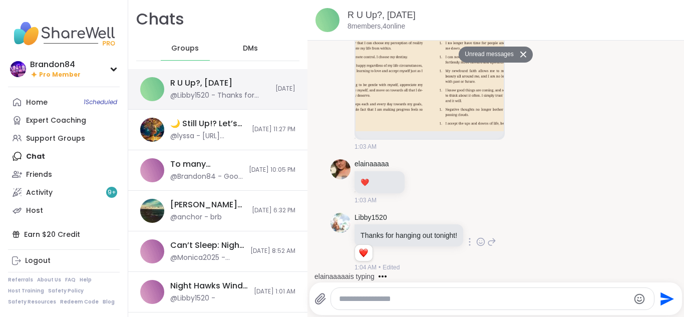
click at [482, 241] on icon at bounding box center [480, 242] width 9 height 10
click at [399, 231] on span "Select Reaction: Heart" at bounding box center [401, 226] width 9 height 10
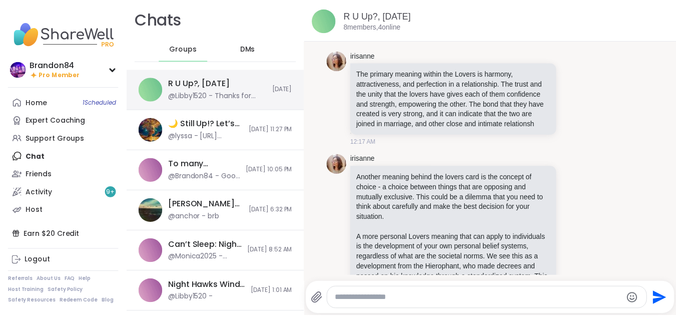
scroll to position [2549, 0]
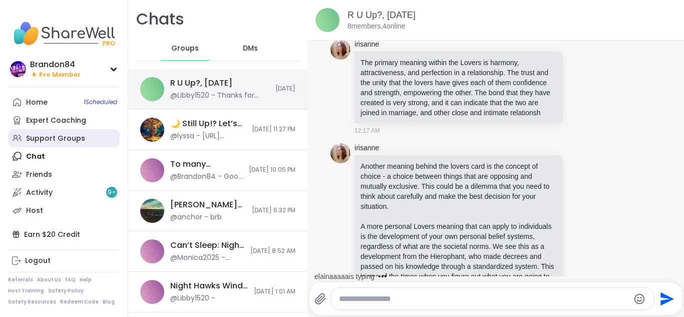
click at [39, 134] on div "Support Groups" at bounding box center [55, 139] width 59 height 10
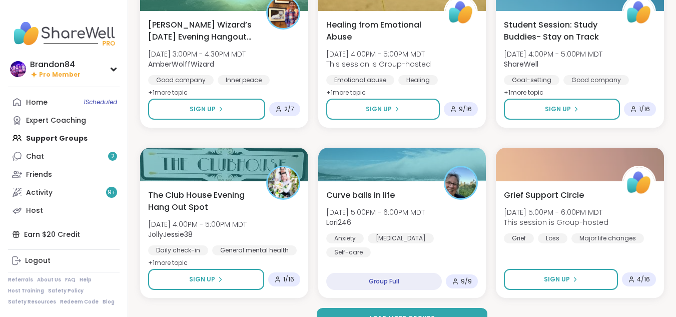
scroll to position [1875, 0]
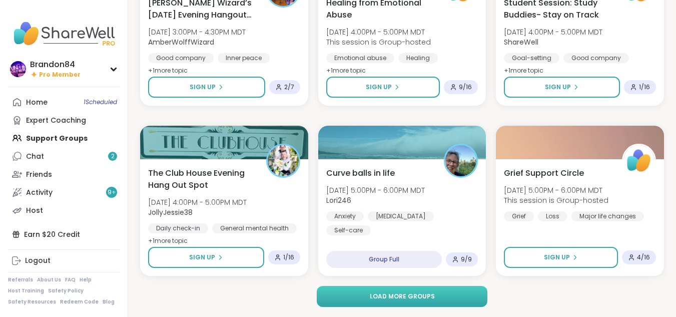
click at [345, 290] on button "Load more groups" at bounding box center [402, 296] width 171 height 21
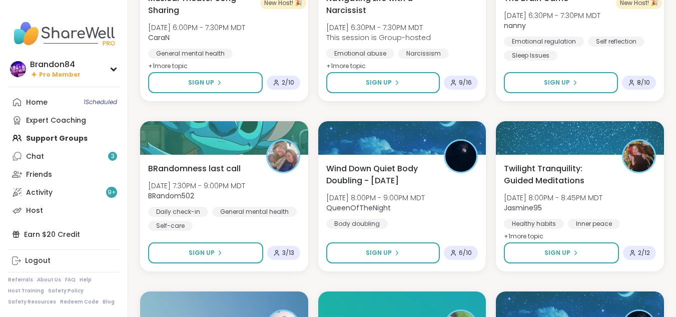
scroll to position [2525, 0]
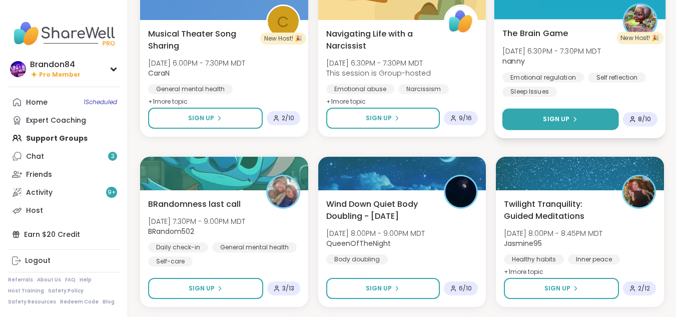
click at [543, 113] on button "Sign Up" at bounding box center [561, 120] width 116 height 22
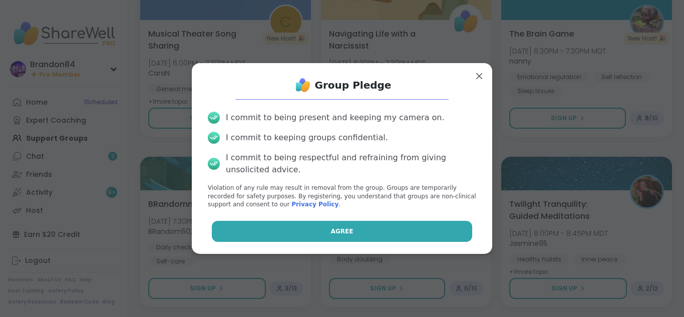
click at [287, 232] on button "Agree" at bounding box center [342, 231] width 261 height 21
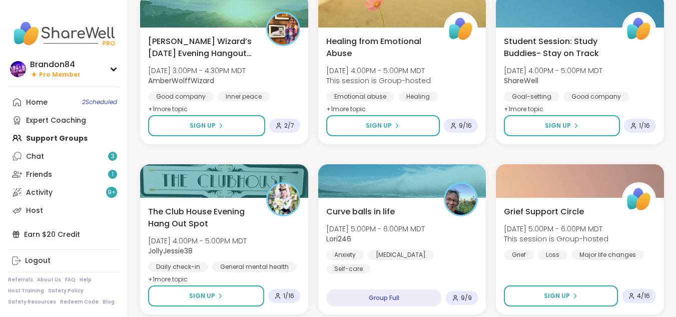
scroll to position [1808, 0]
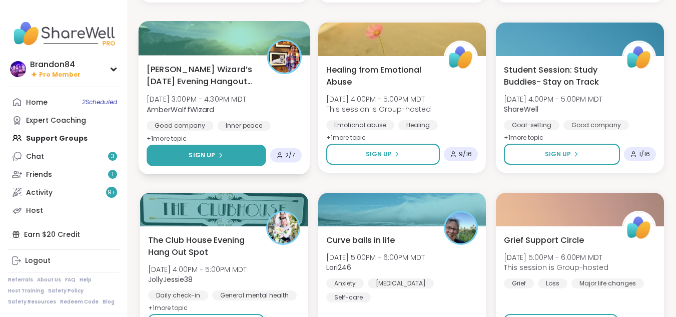
click at [174, 152] on button "Sign Up" at bounding box center [206, 156] width 119 height 22
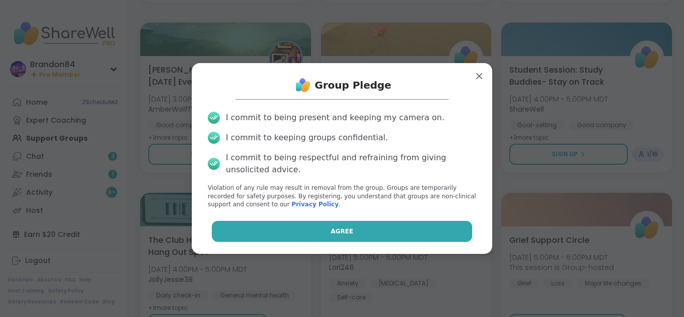
click at [324, 229] on button "Agree" at bounding box center [342, 231] width 261 height 21
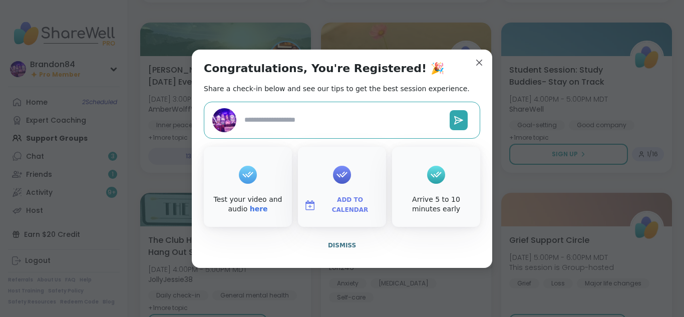
type textarea "*"
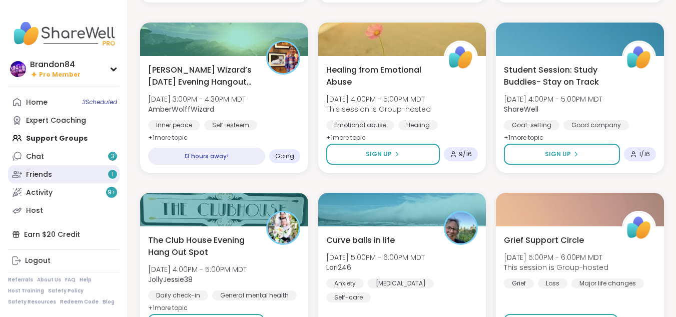
click at [62, 182] on link "Friends 1" at bounding box center [64, 174] width 112 height 18
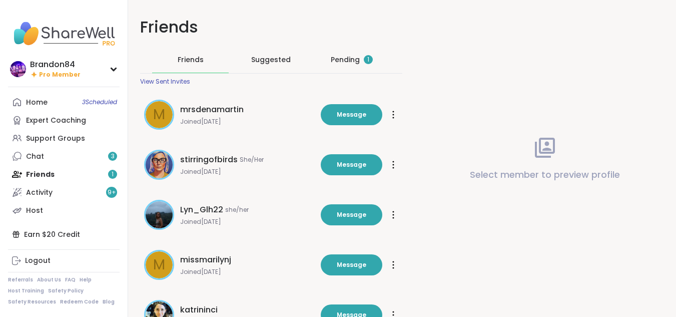
click at [349, 58] on div "Pending 1" at bounding box center [352, 60] width 42 height 10
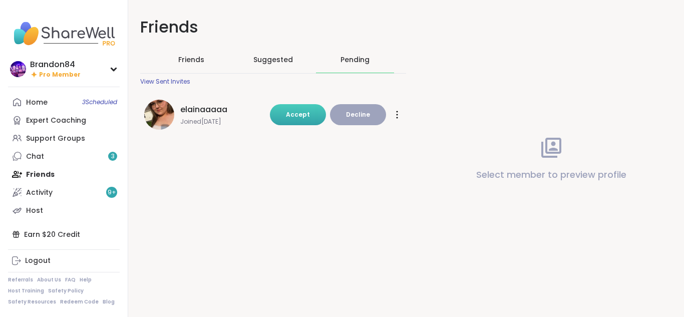
click at [279, 114] on button "Accept" at bounding box center [298, 114] width 56 height 21
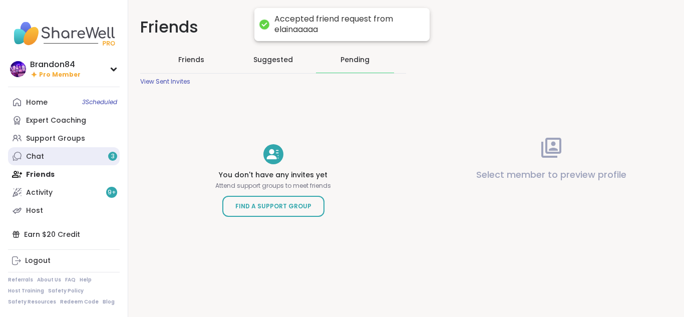
click at [68, 156] on link "Chat 3" at bounding box center [64, 156] width 112 height 18
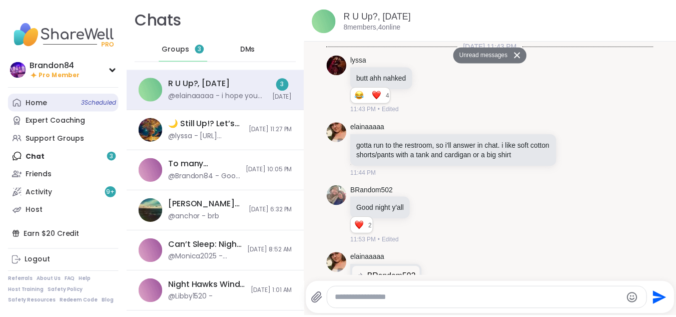
scroll to position [4683, 0]
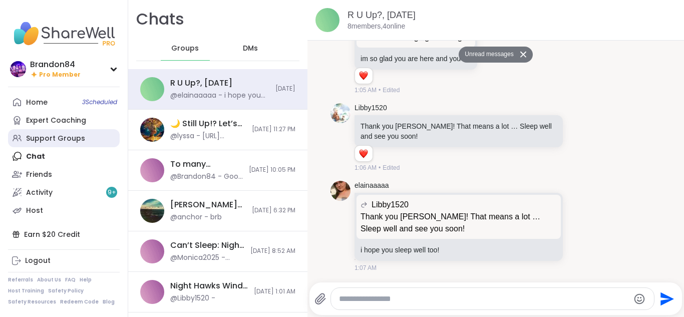
click at [45, 141] on div "Support Groups" at bounding box center [55, 139] width 59 height 10
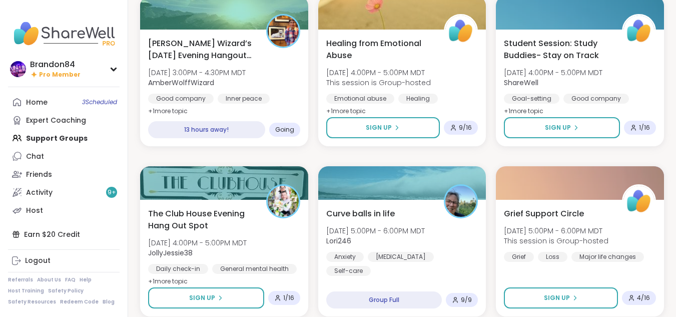
scroll to position [1875, 0]
